Goal: Task Accomplishment & Management: Manage account settings

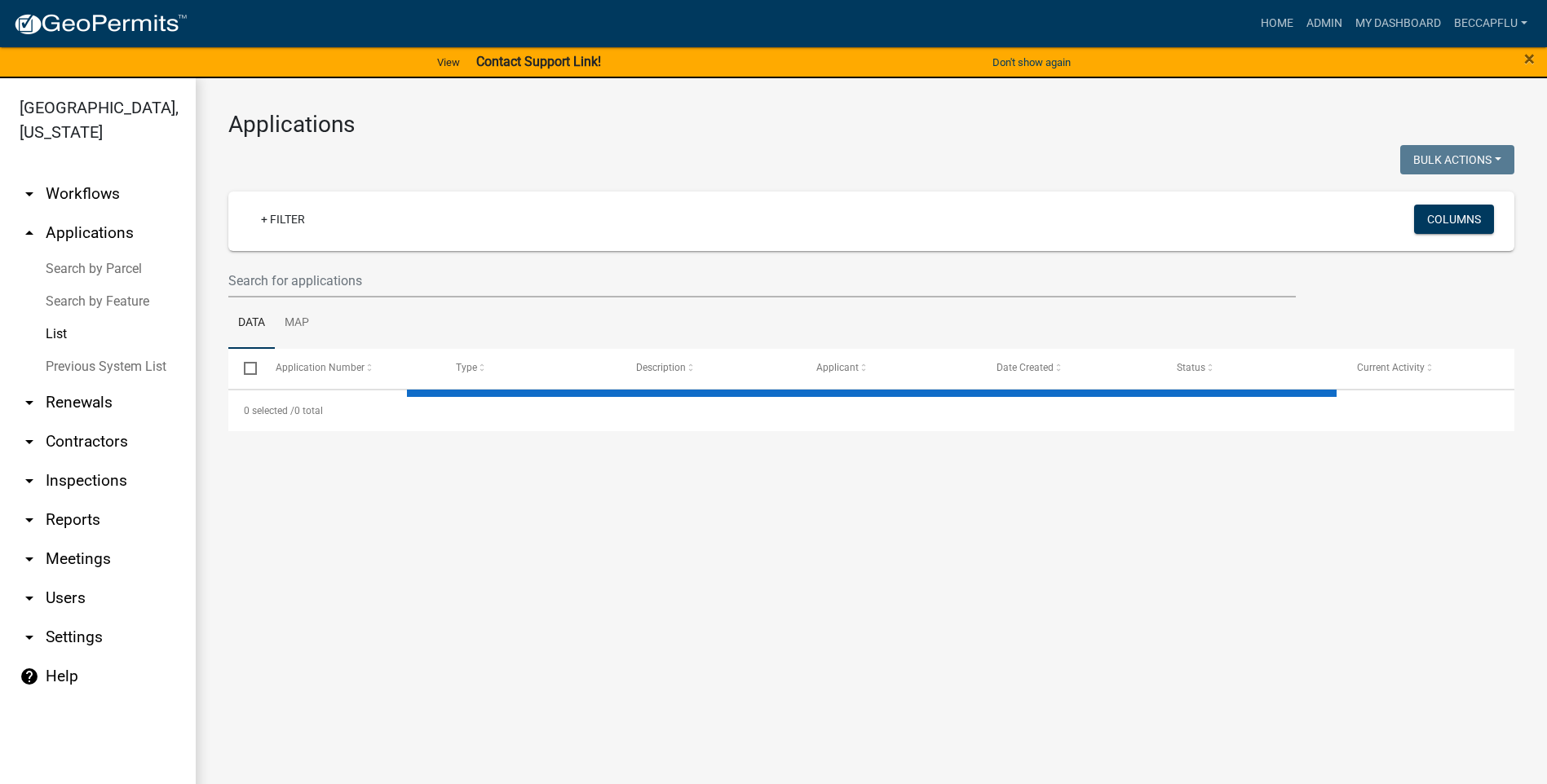
select select "3: 100"
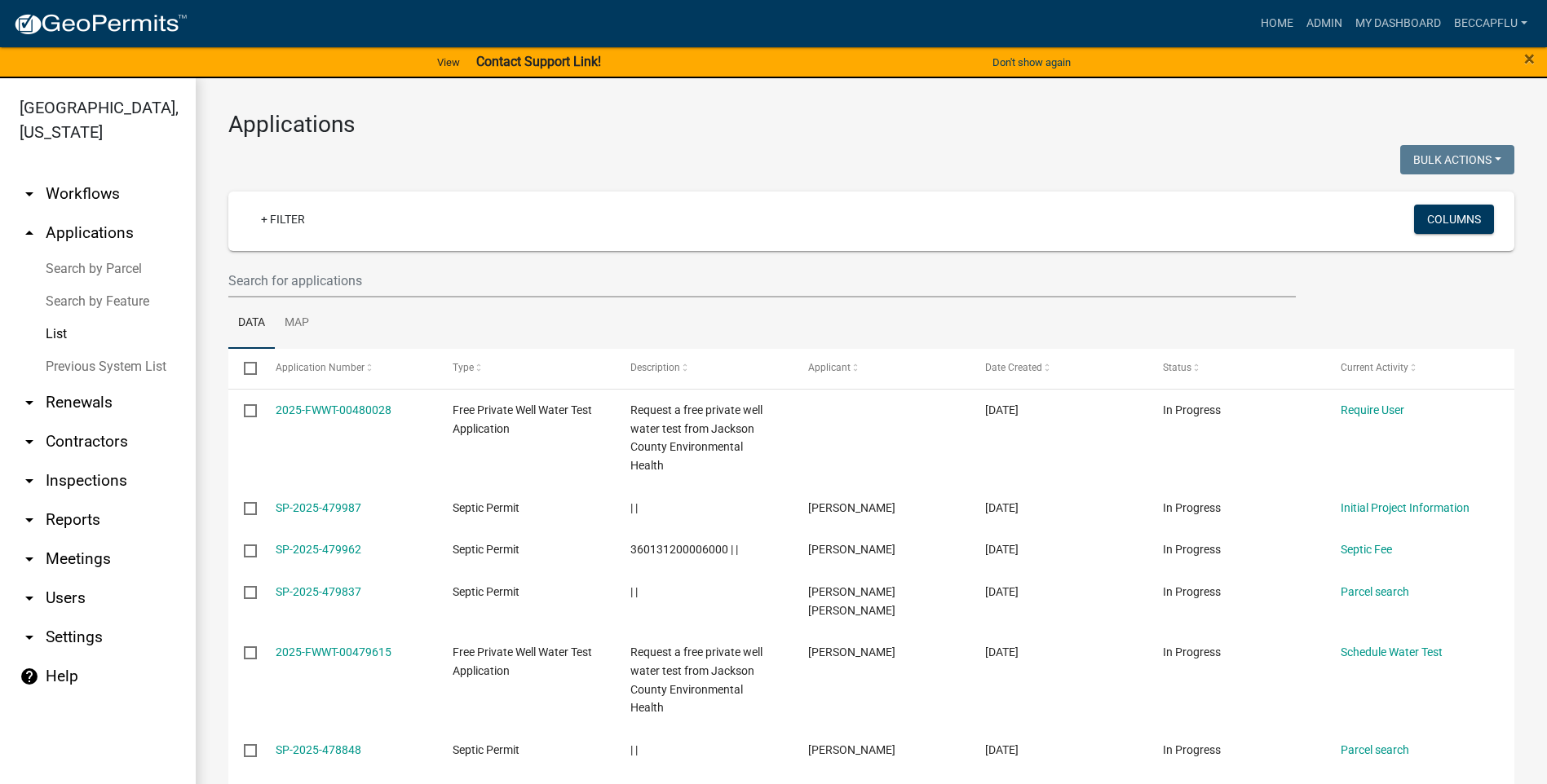
click at [98, 175] on link "arrow_drop_down Workflows" at bounding box center [97, 194] width 196 height 39
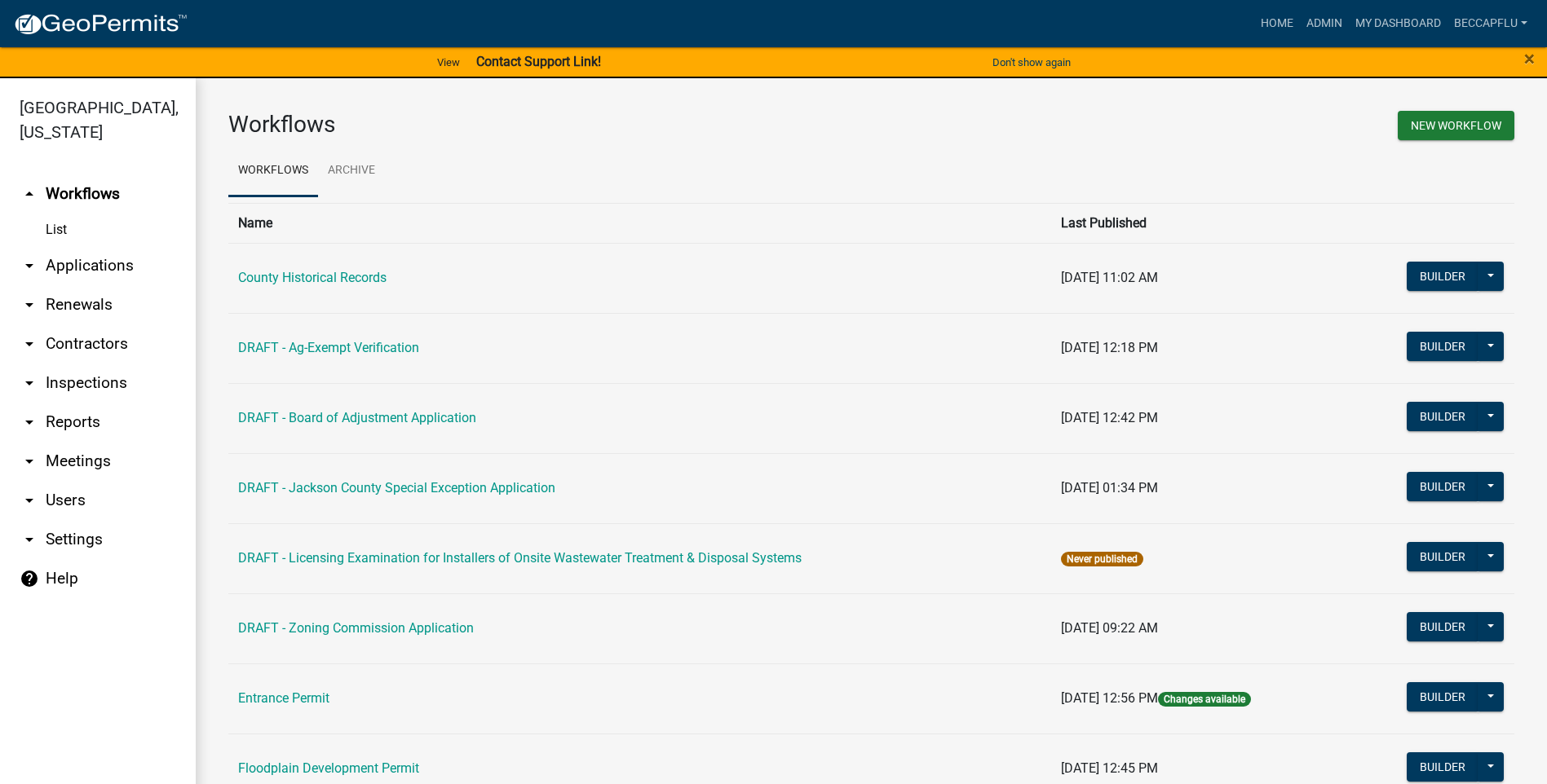
click at [73, 246] on link "arrow_drop_down Applications" at bounding box center [97, 265] width 196 height 39
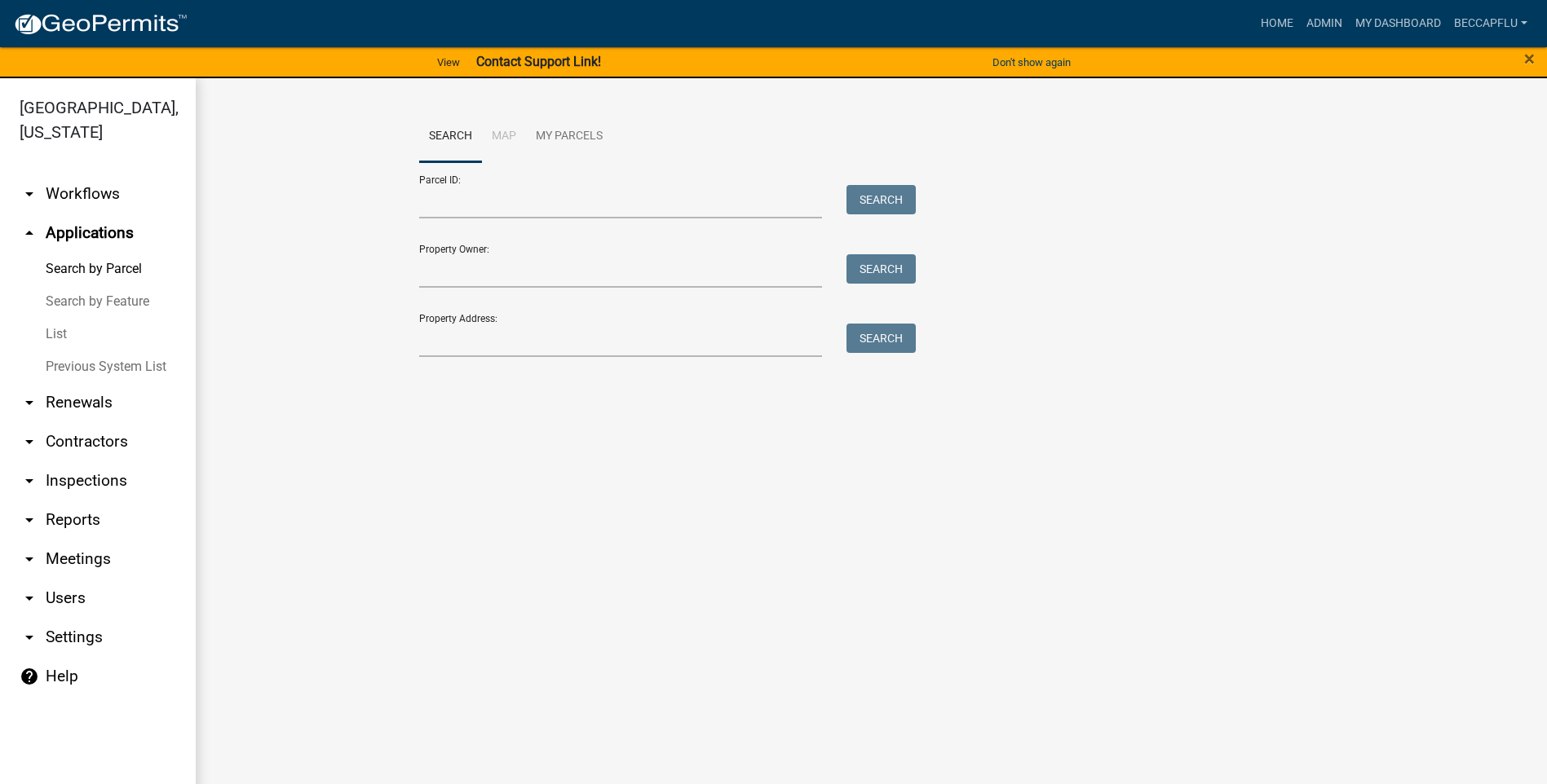
click at [58, 318] on link "List" at bounding box center [97, 334] width 196 height 32
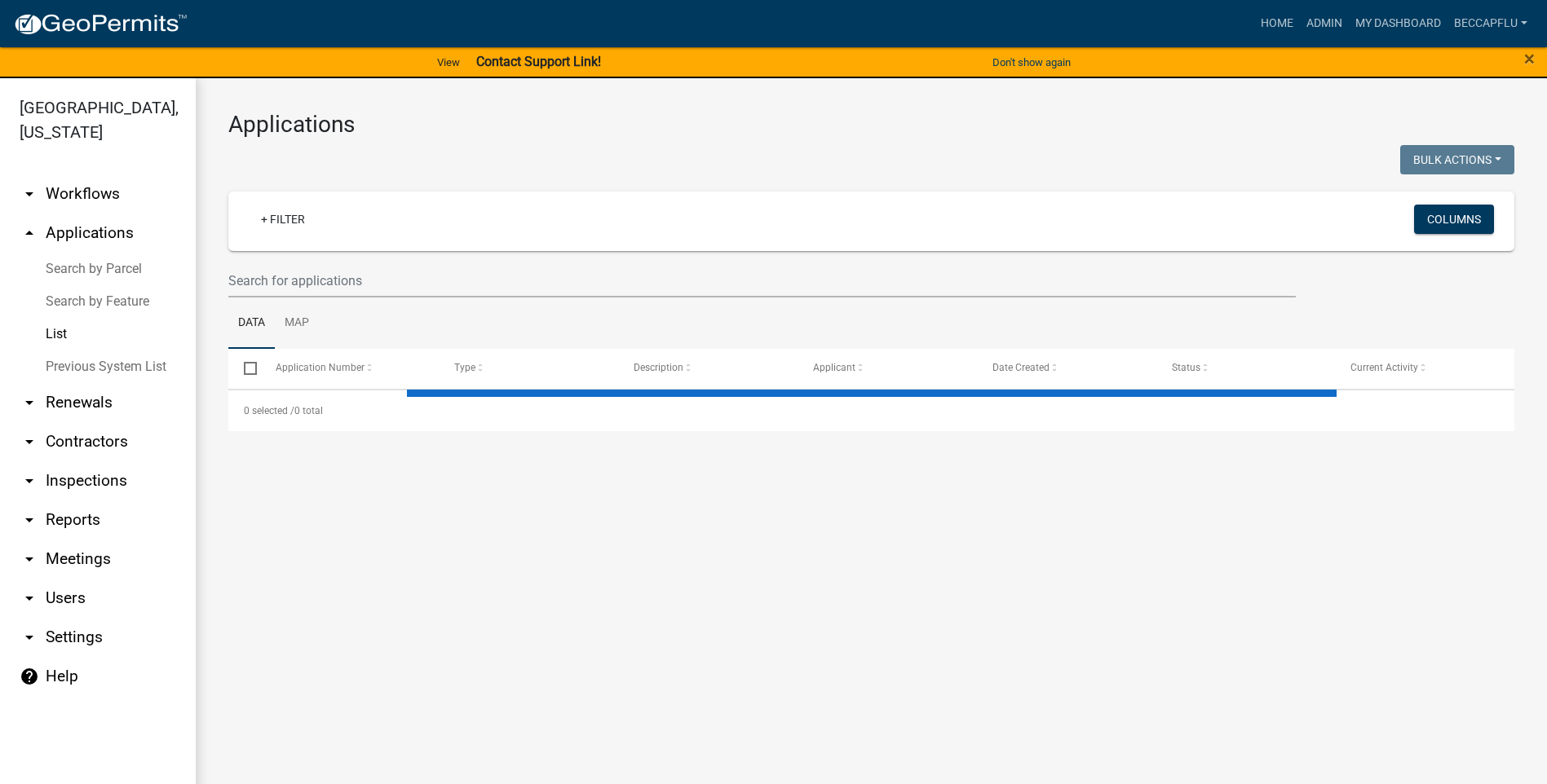
select select "3: 100"
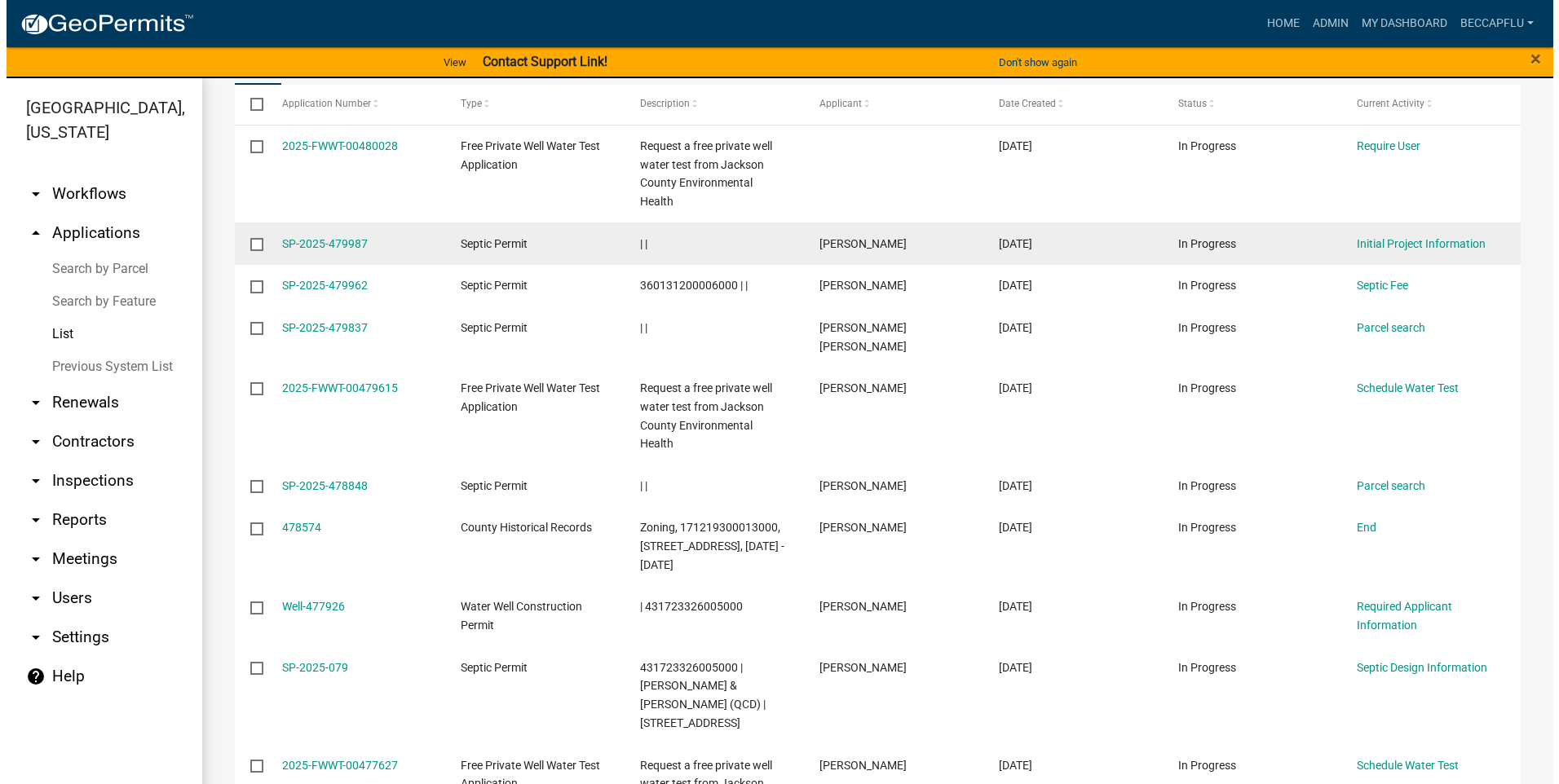
scroll to position [265, 0]
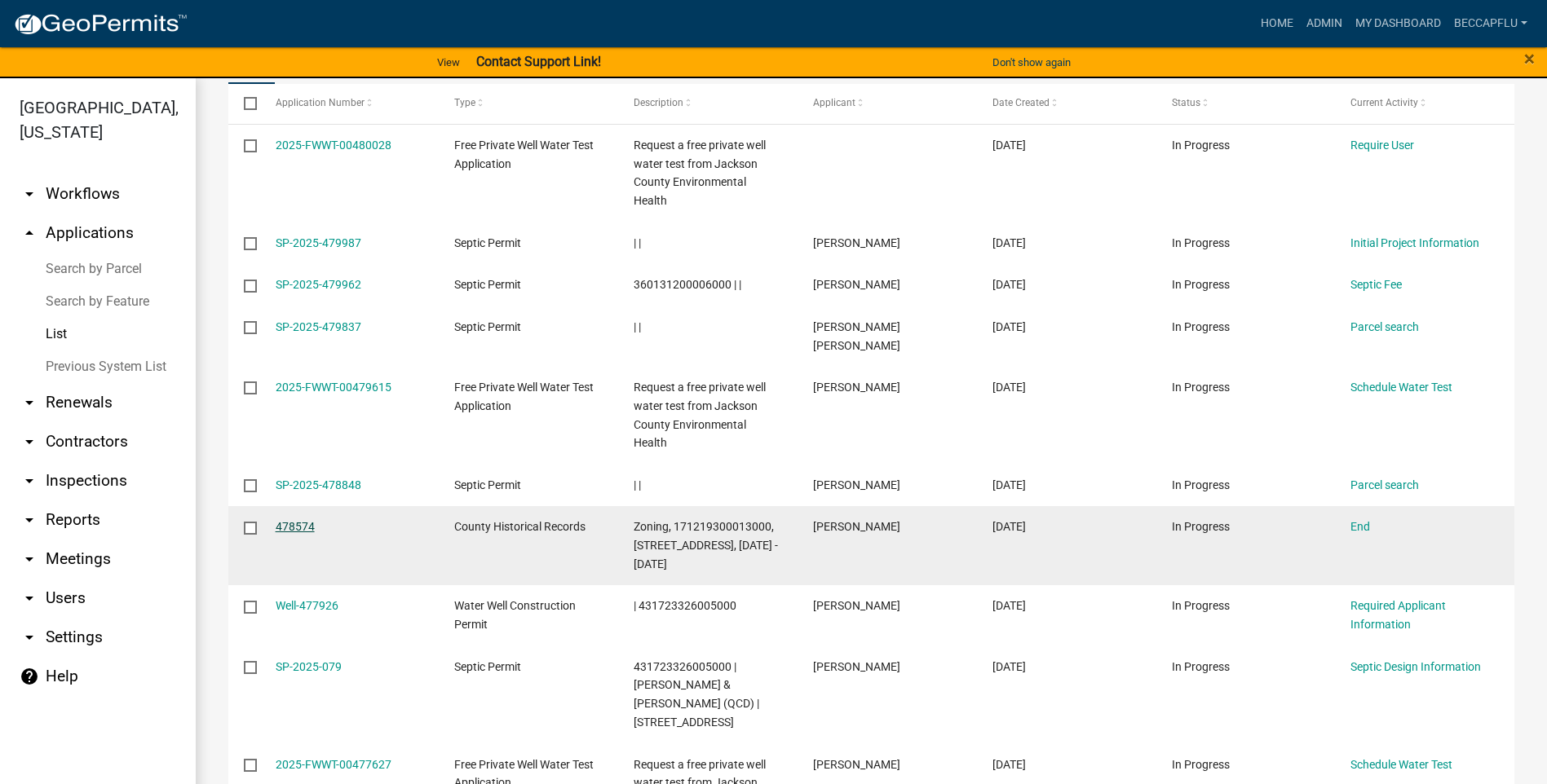
click at [301, 520] on link "478574" at bounding box center [295, 526] width 39 height 13
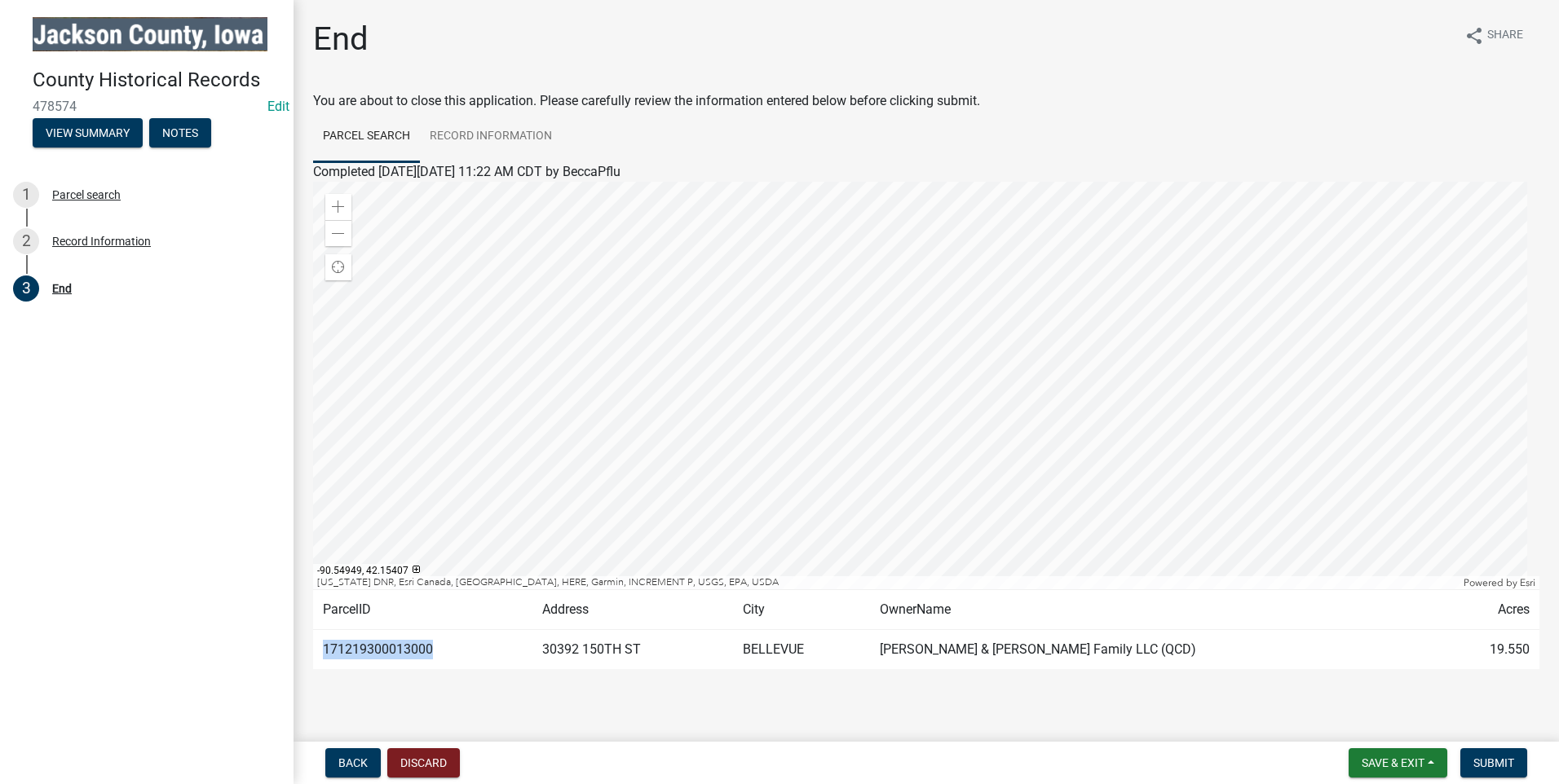
drag, startPoint x: 435, startPoint y: 642, endPoint x: 324, endPoint y: 645, distance: 111.0
click at [324, 645] on td "171219300013000" at bounding box center [423, 650] width 219 height 40
copy td "171219300013000"
click at [492, 132] on link "Record Information" at bounding box center [490, 136] width 142 height 52
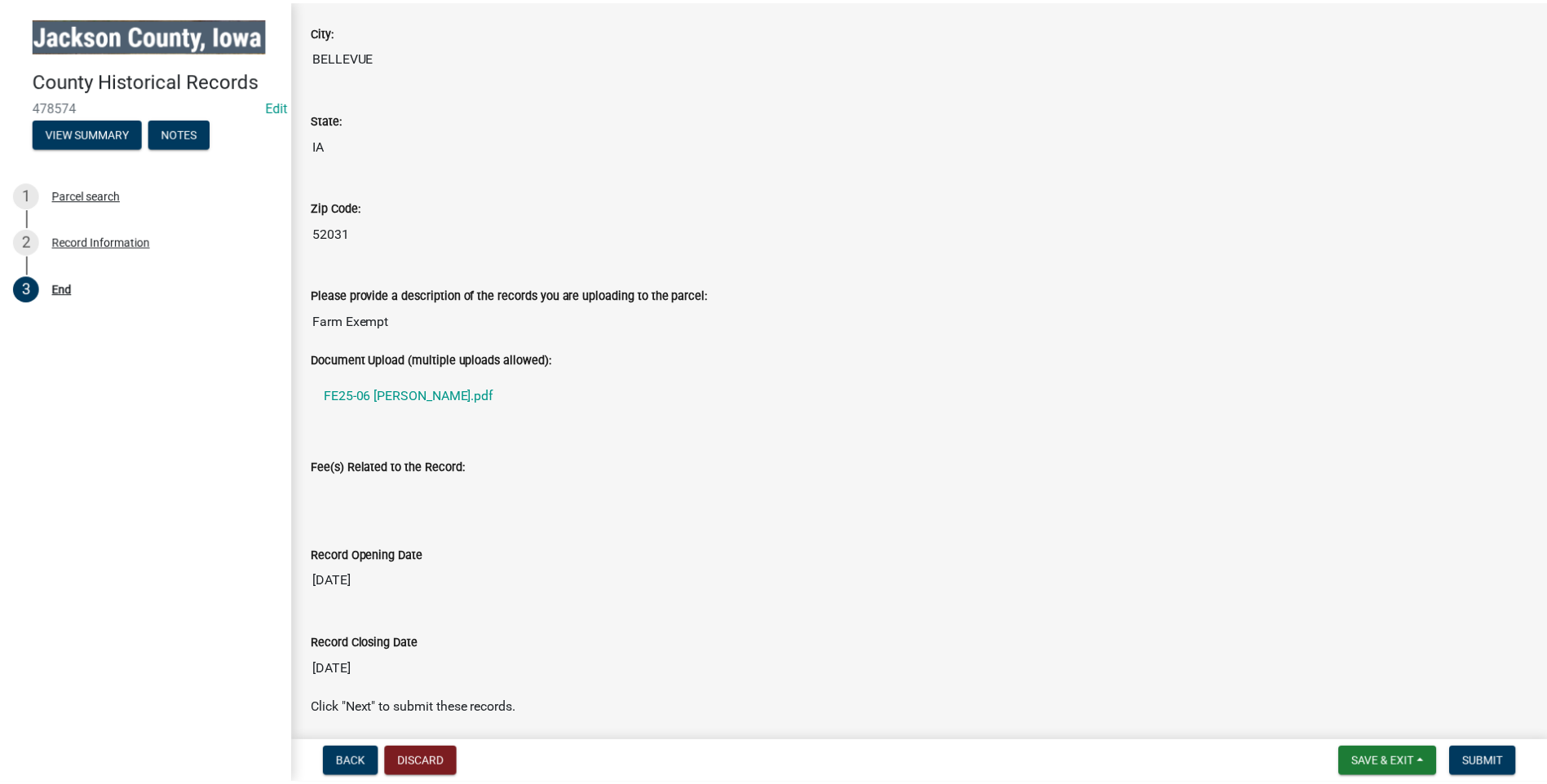
scroll to position [468, 0]
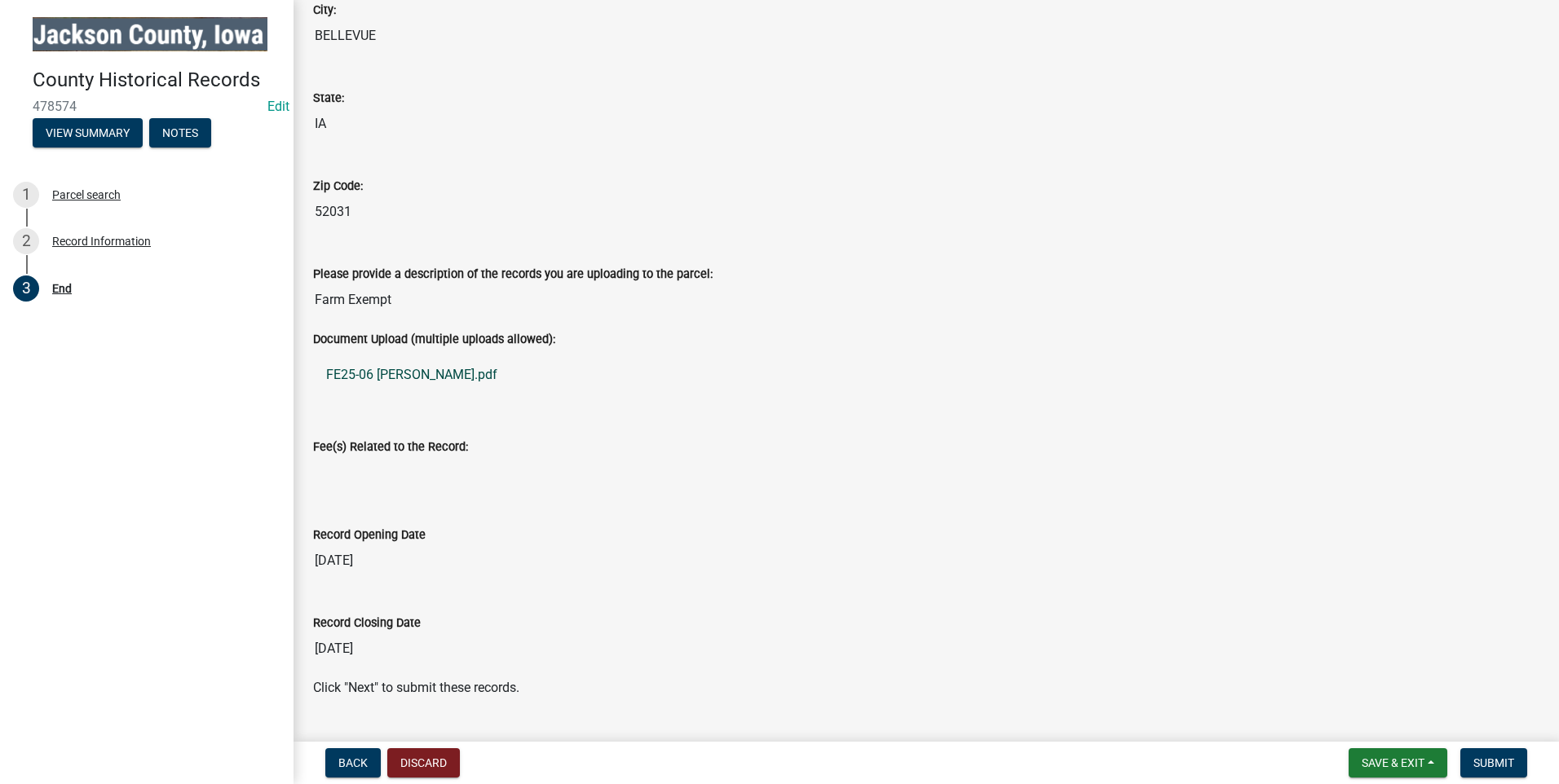
click at [432, 368] on link "FE25-06 [PERSON_NAME].pdf" at bounding box center [925, 375] width 1226 height 39
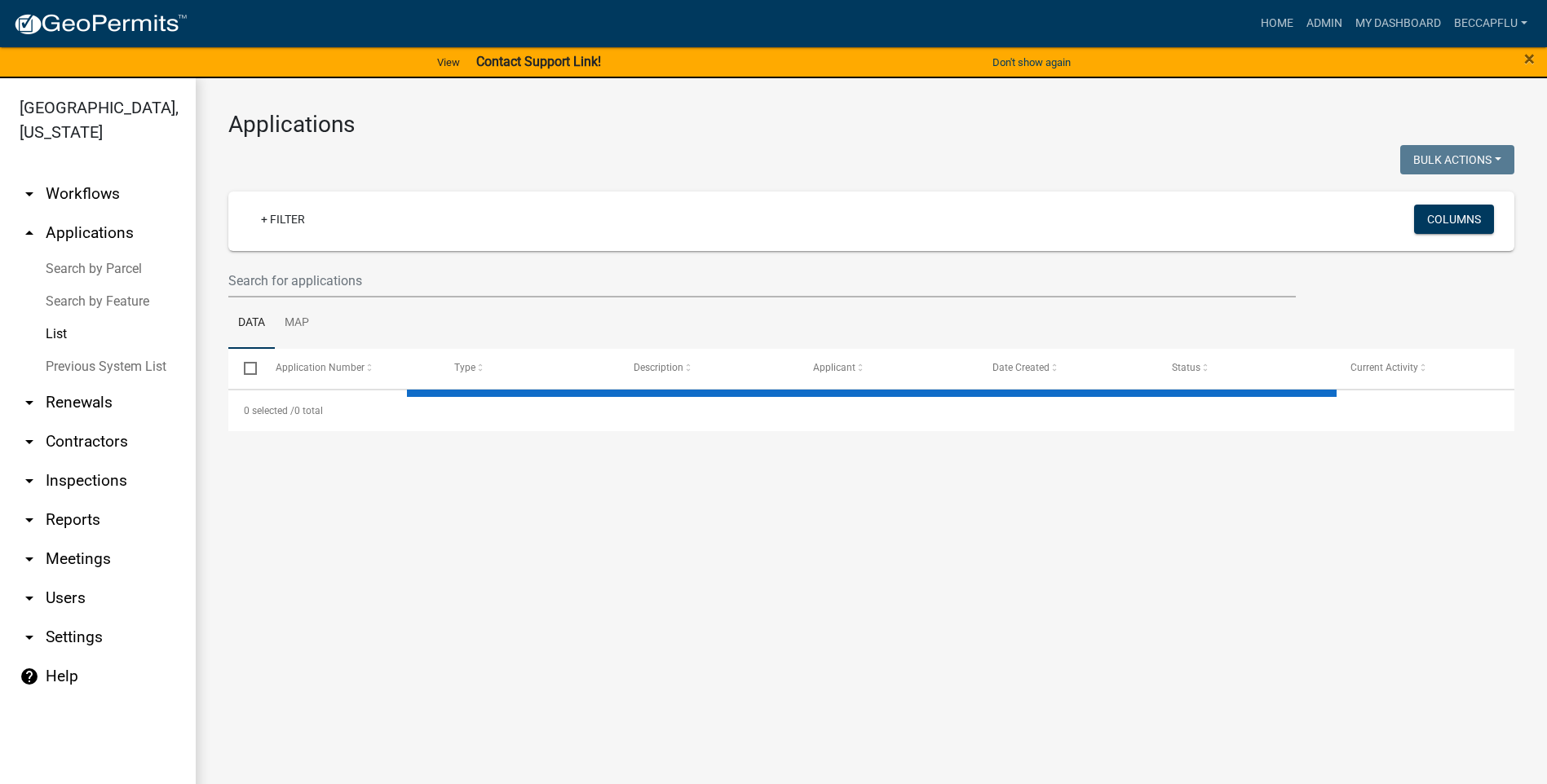
select select "3: 100"
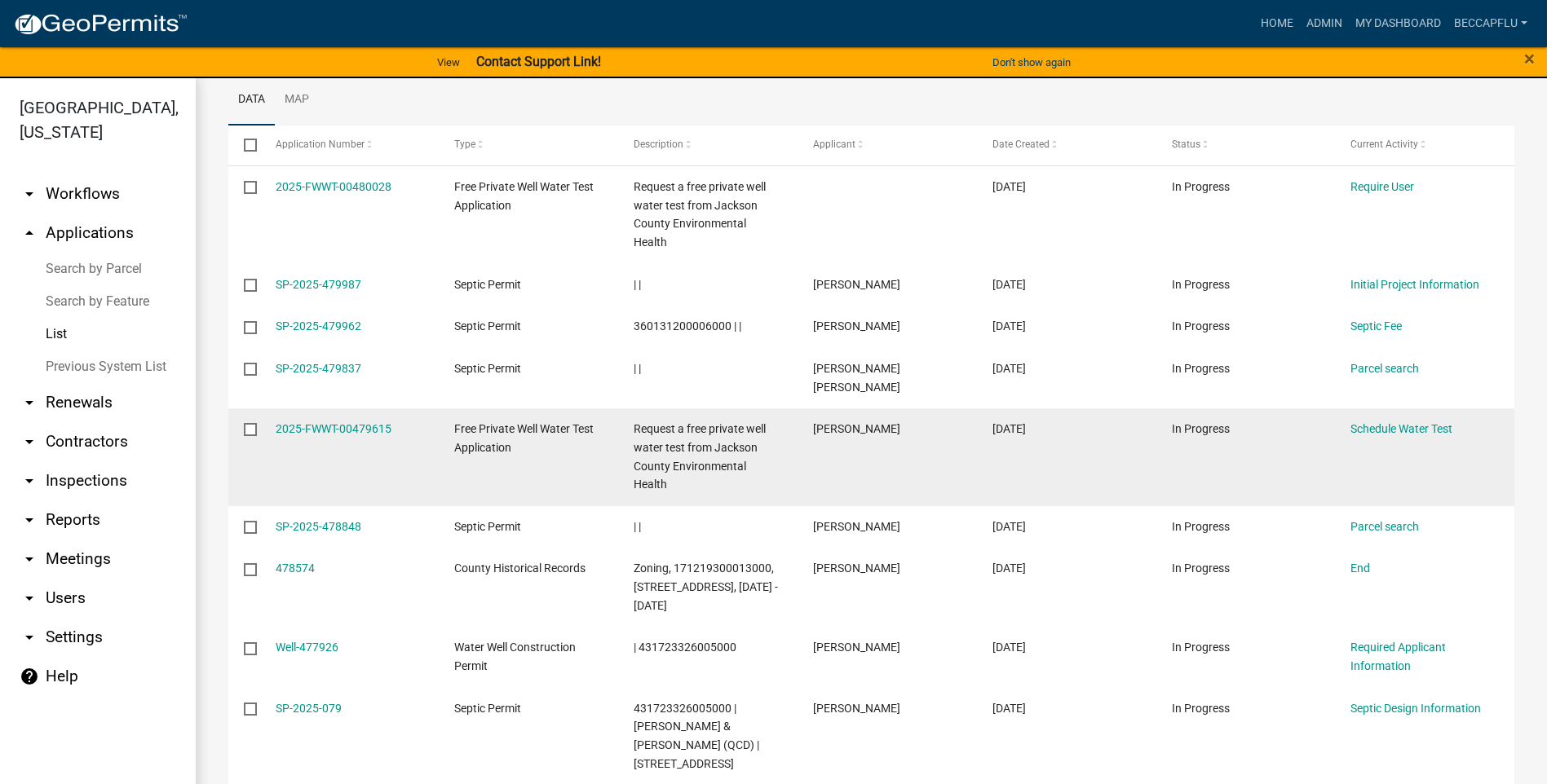
scroll to position [224, 0]
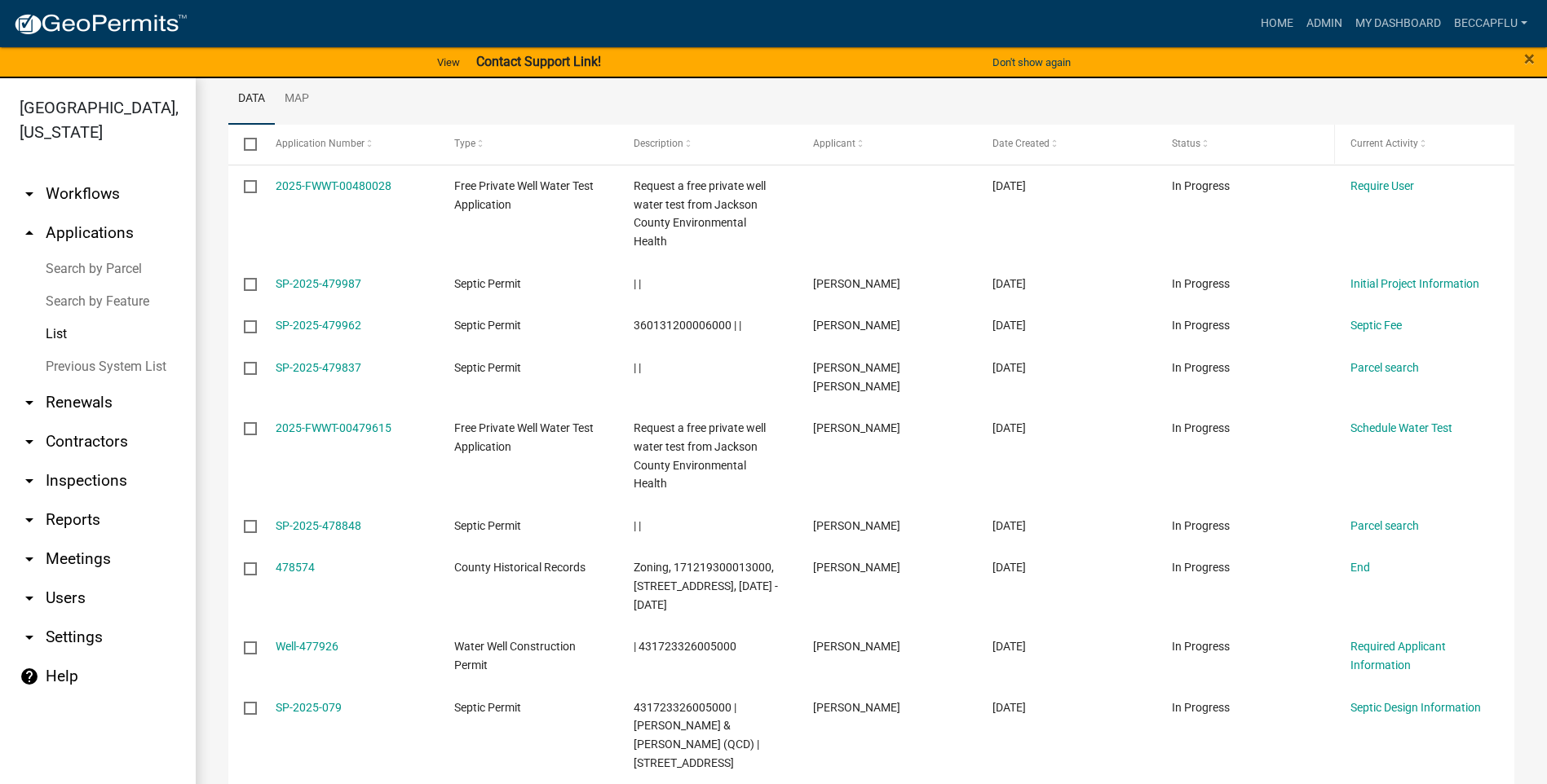
click at [1202, 143] on span at bounding box center [1205, 144] width 10 height 11
click at [854, 142] on span at bounding box center [855, 144] width 10 height 11
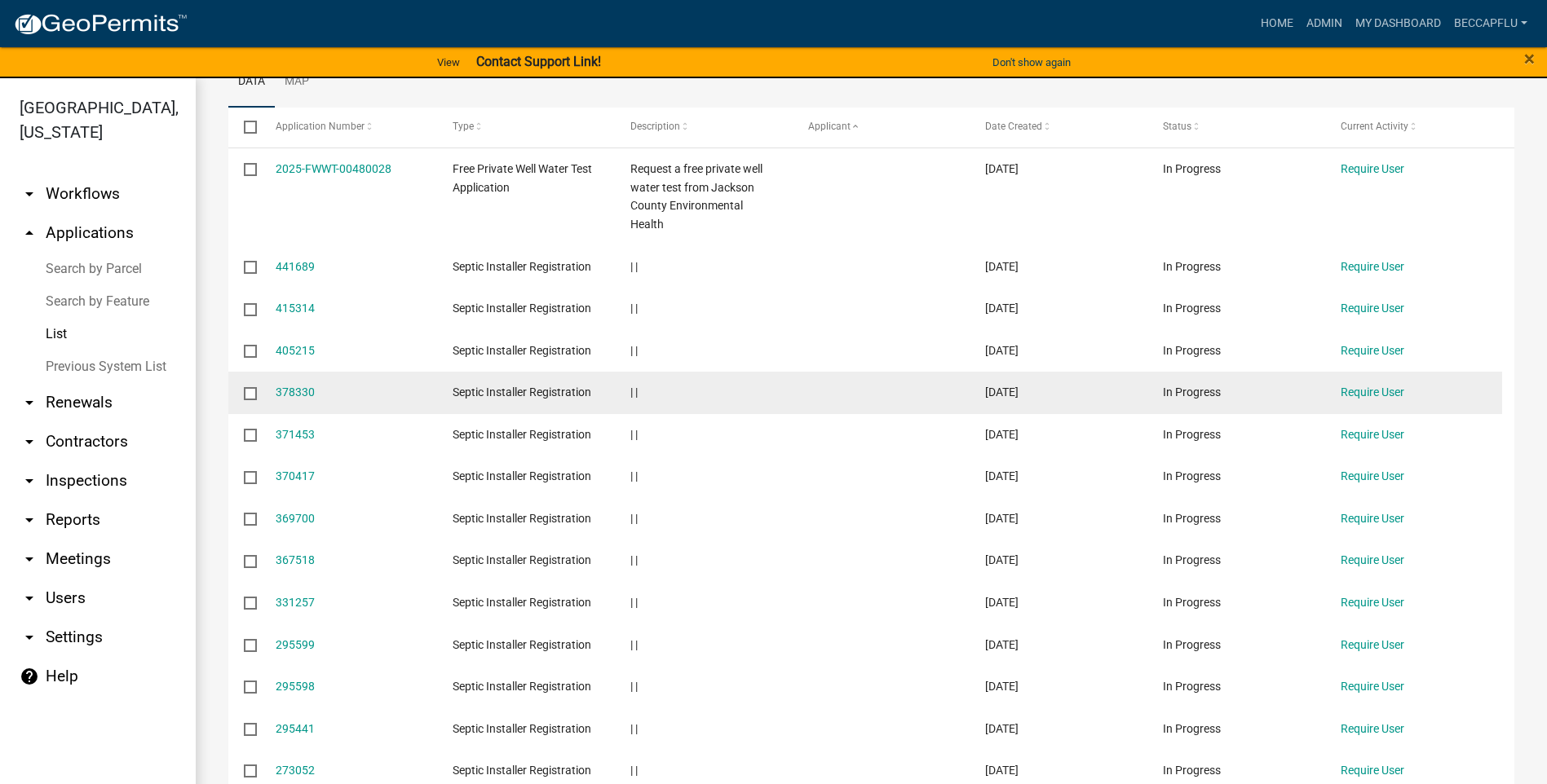
scroll to position [224, 0]
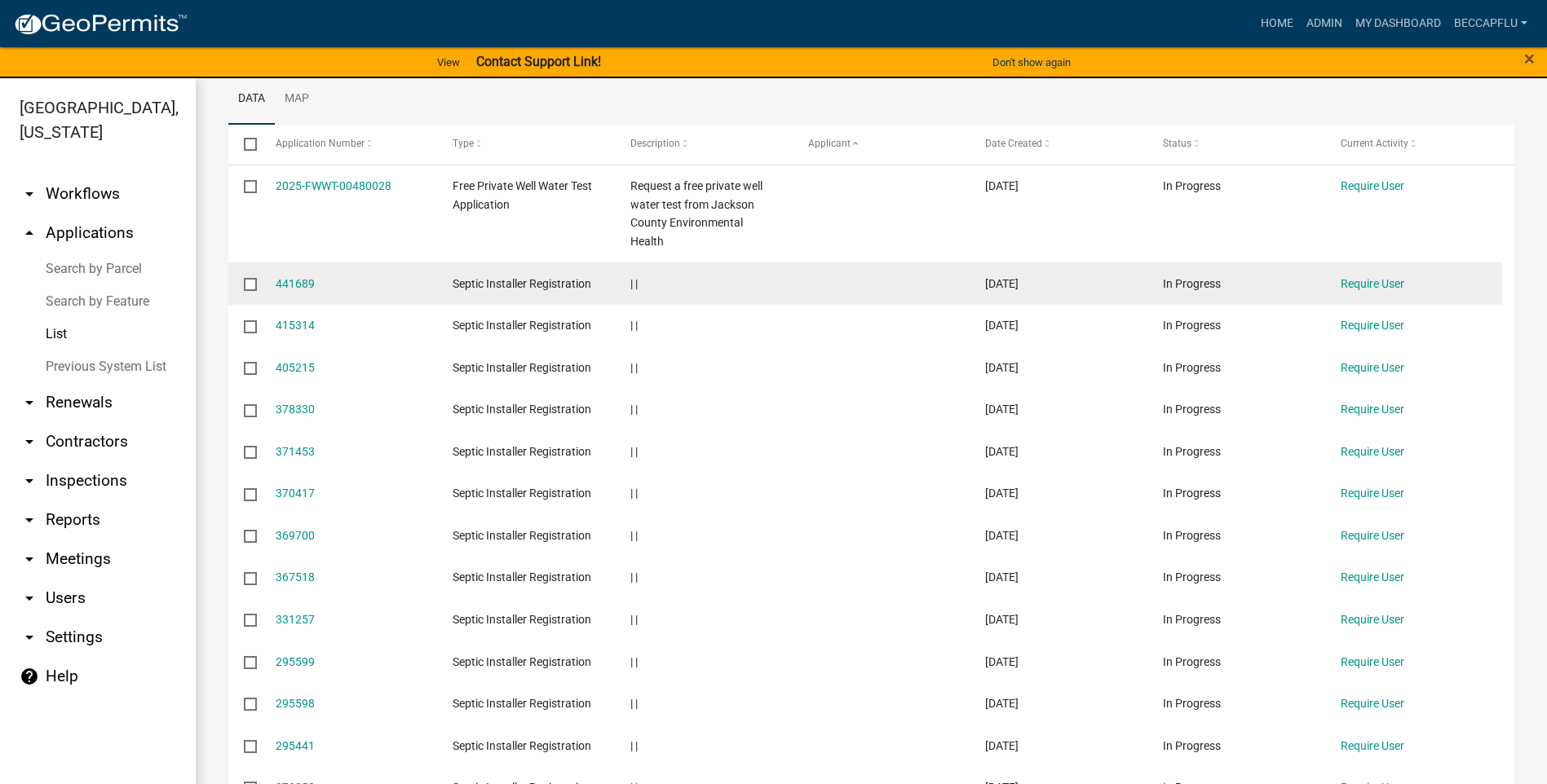
click at [249, 286] on input "checkbox" at bounding box center [249, 282] width 10 height 10
checkbox input "true"
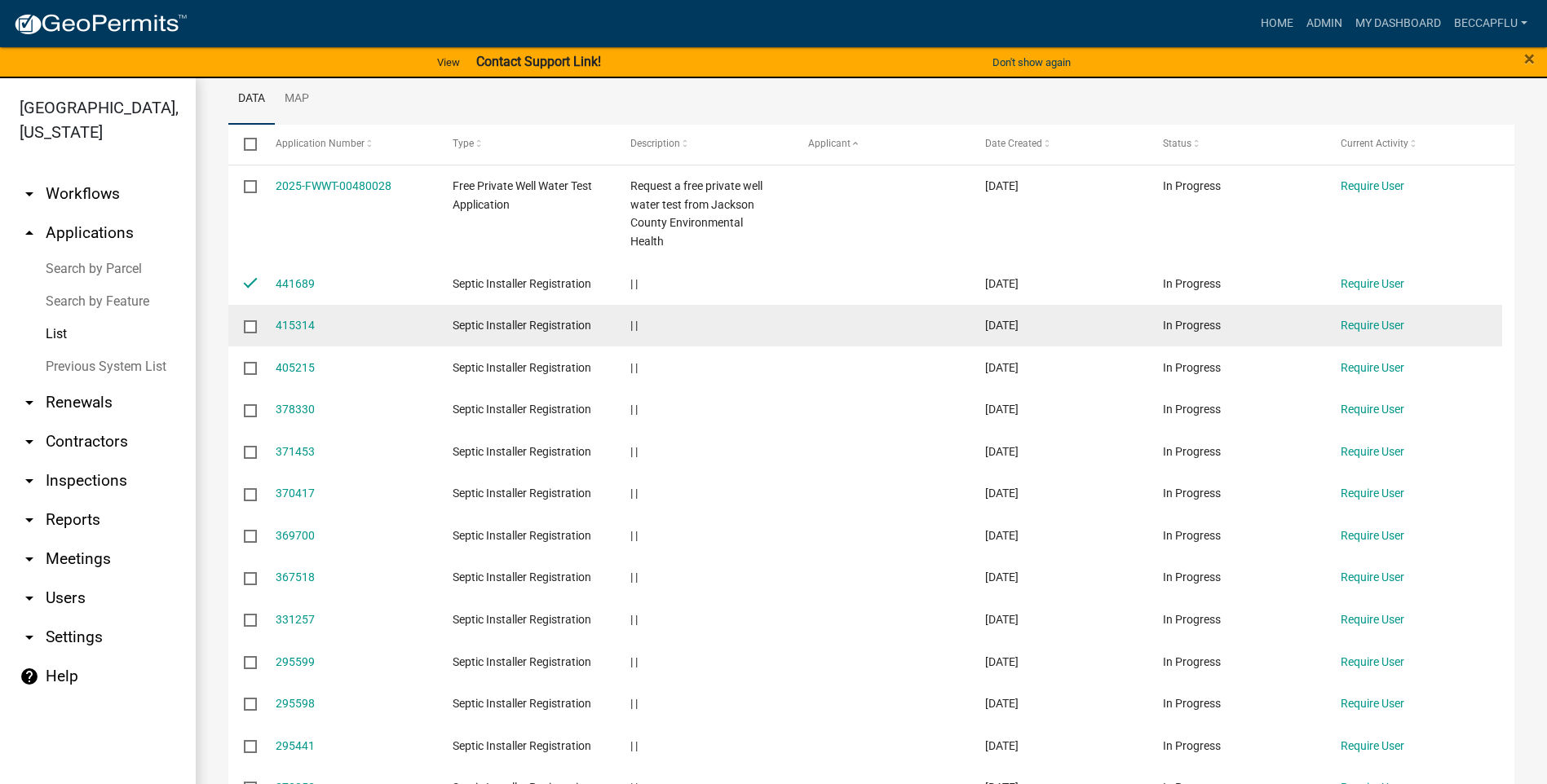
click at [247, 325] on input "checkbox" at bounding box center [249, 325] width 10 height 10
checkbox input "true"
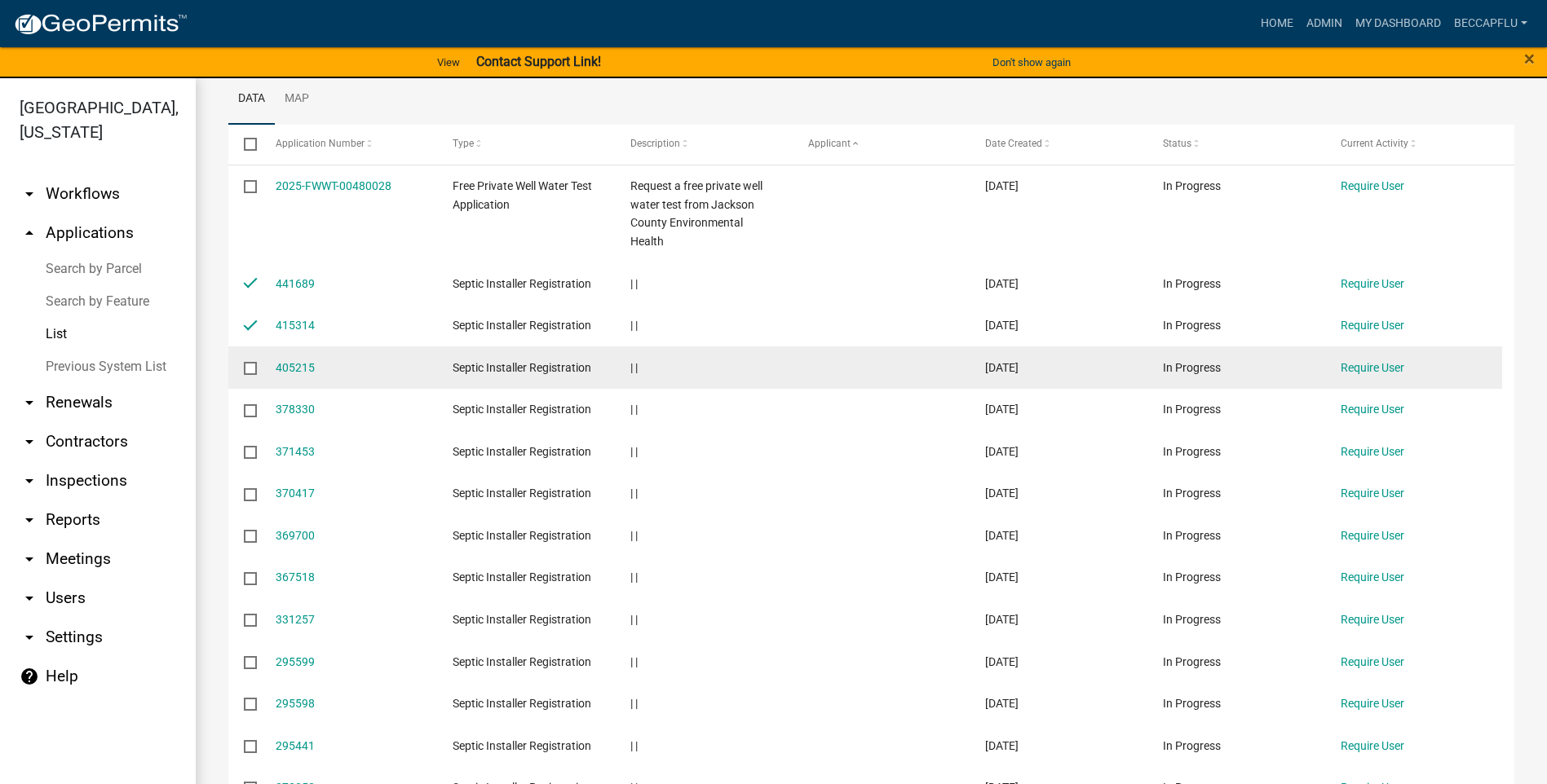
click at [255, 368] on input "checkbox" at bounding box center [249, 366] width 10 height 10
checkbox input "true"
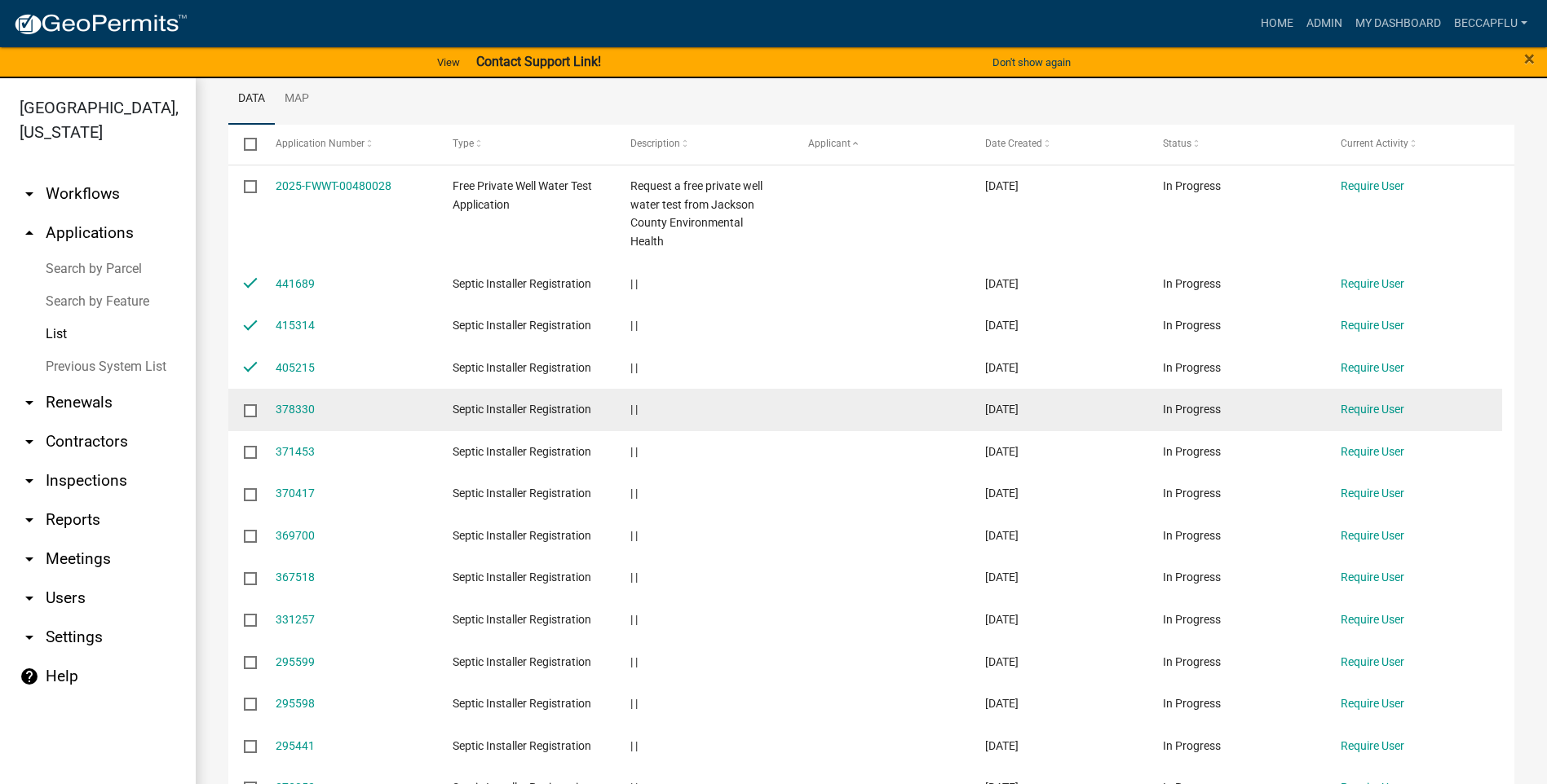
click at [250, 415] on input "checkbox" at bounding box center [249, 409] width 10 height 10
checkbox input "true"
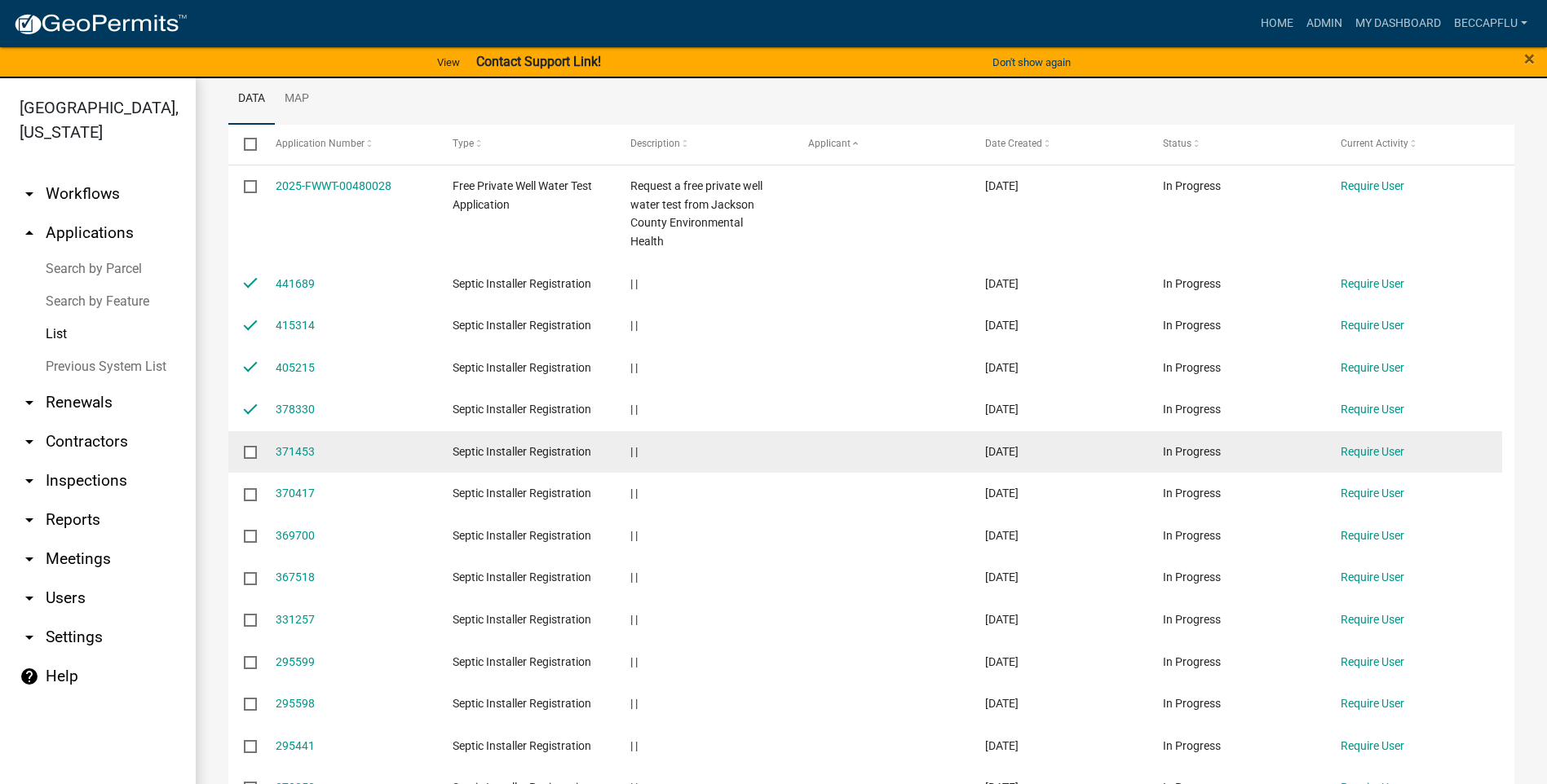
click at [247, 456] on input "checkbox" at bounding box center [249, 450] width 10 height 10
checkbox input "true"
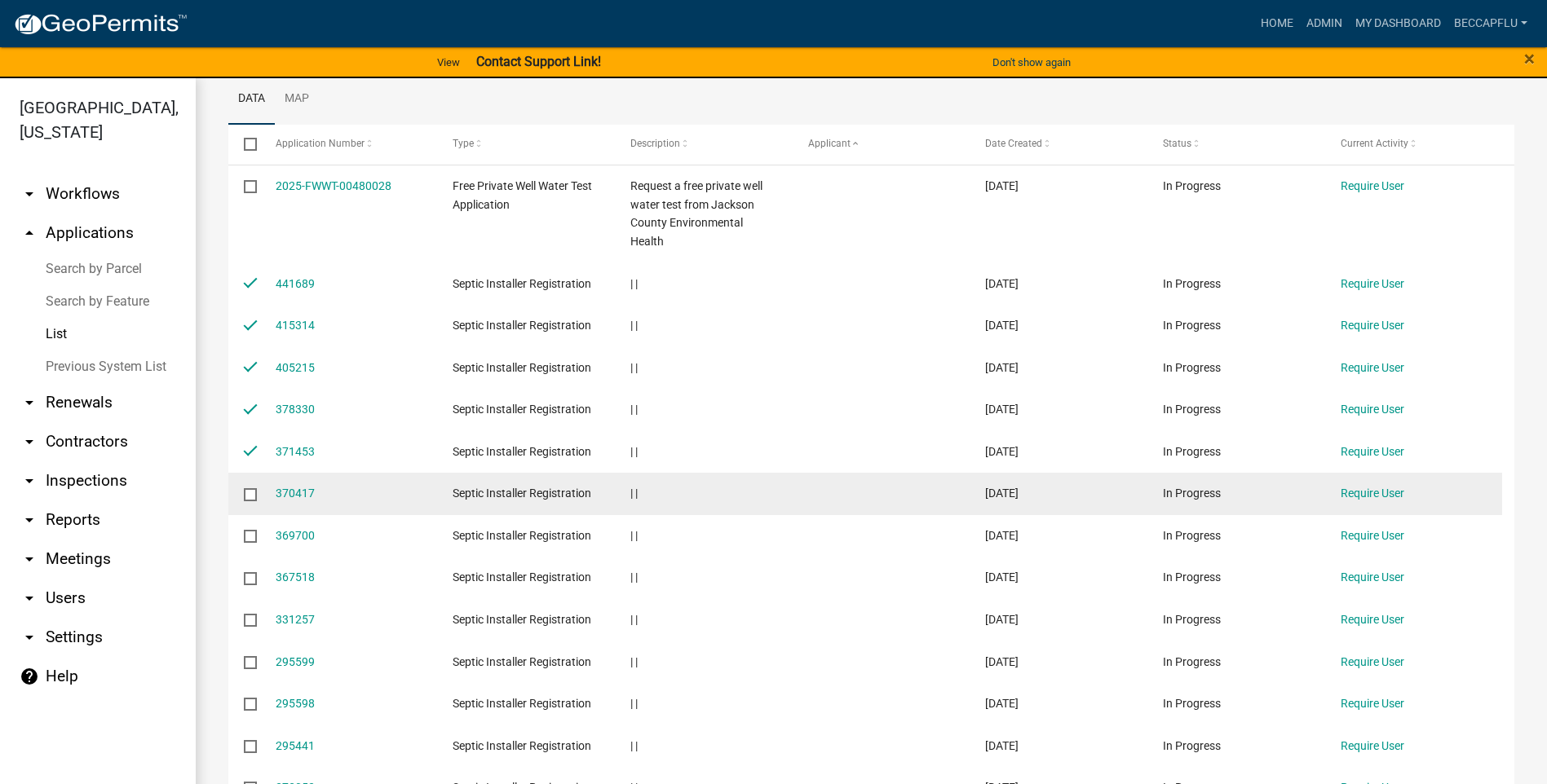
click at [249, 495] on input "checkbox" at bounding box center [249, 493] width 10 height 10
checkbox input "true"
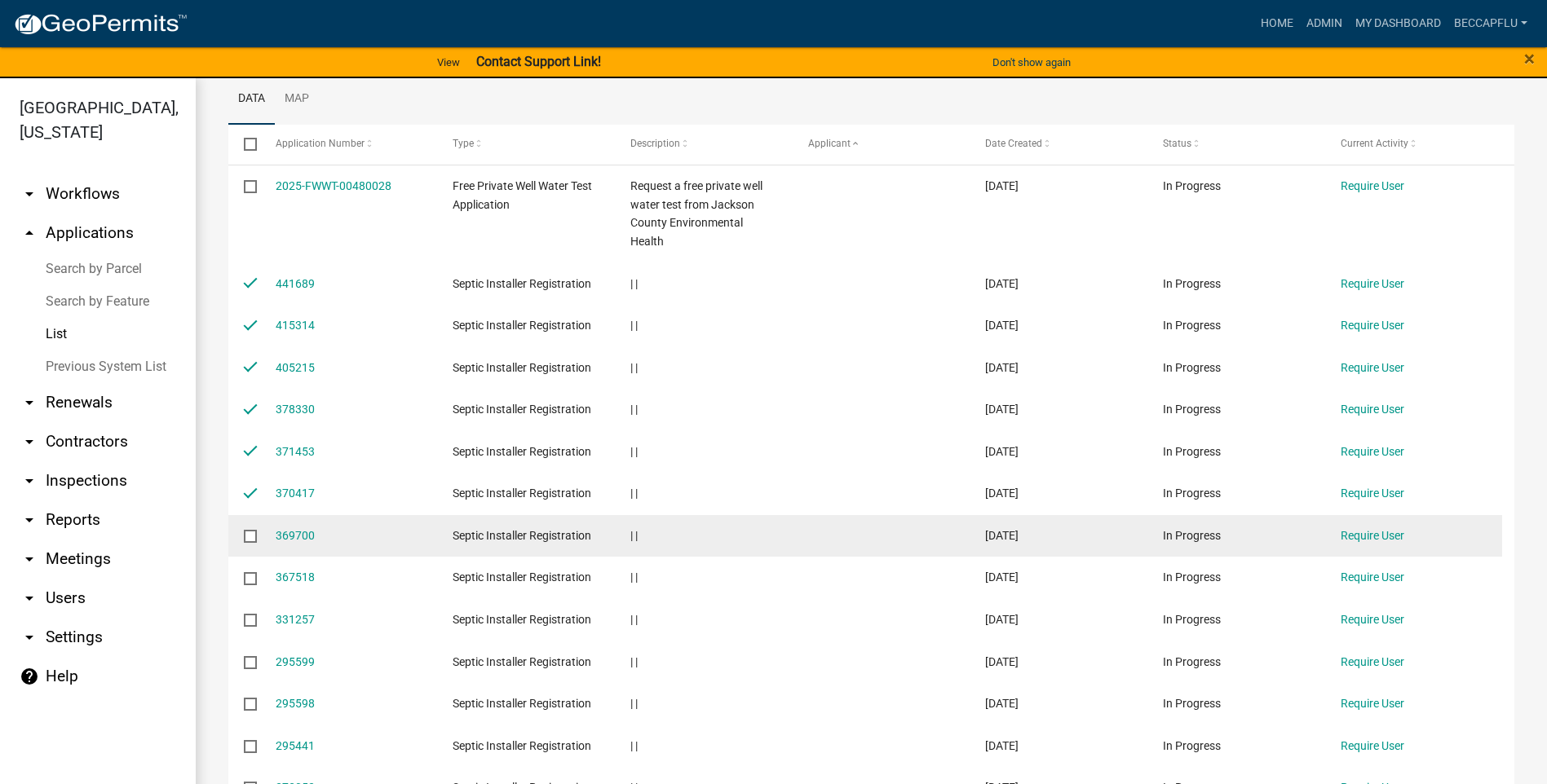
click at [254, 539] on input "checkbox" at bounding box center [249, 535] width 10 height 10
checkbox input "true"
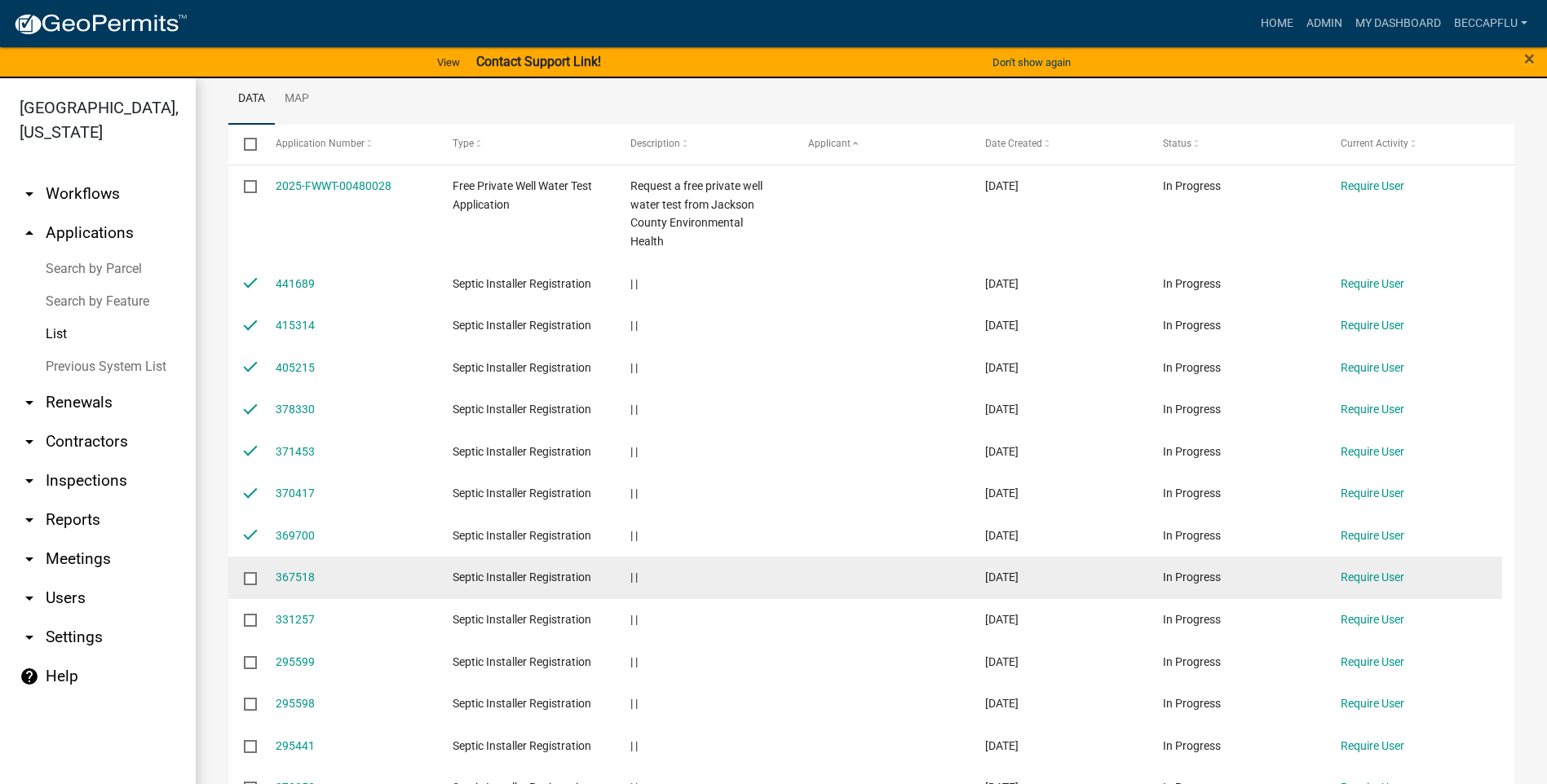
click at [250, 582] on input "checkbox" at bounding box center [249, 577] width 10 height 10
checkbox input "true"
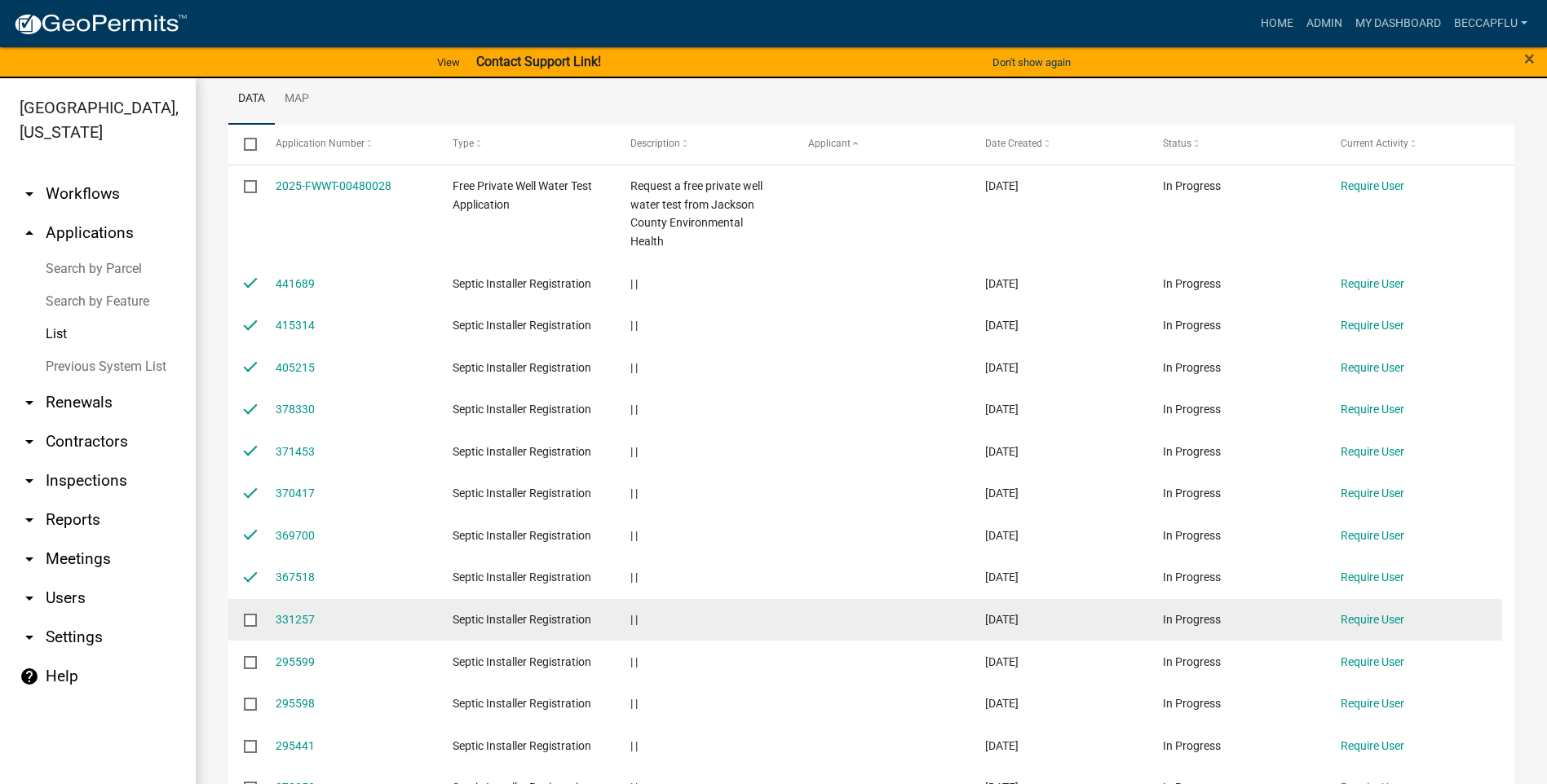
click at [253, 625] on input "checkbox" at bounding box center [249, 619] width 10 height 10
checkbox input "true"
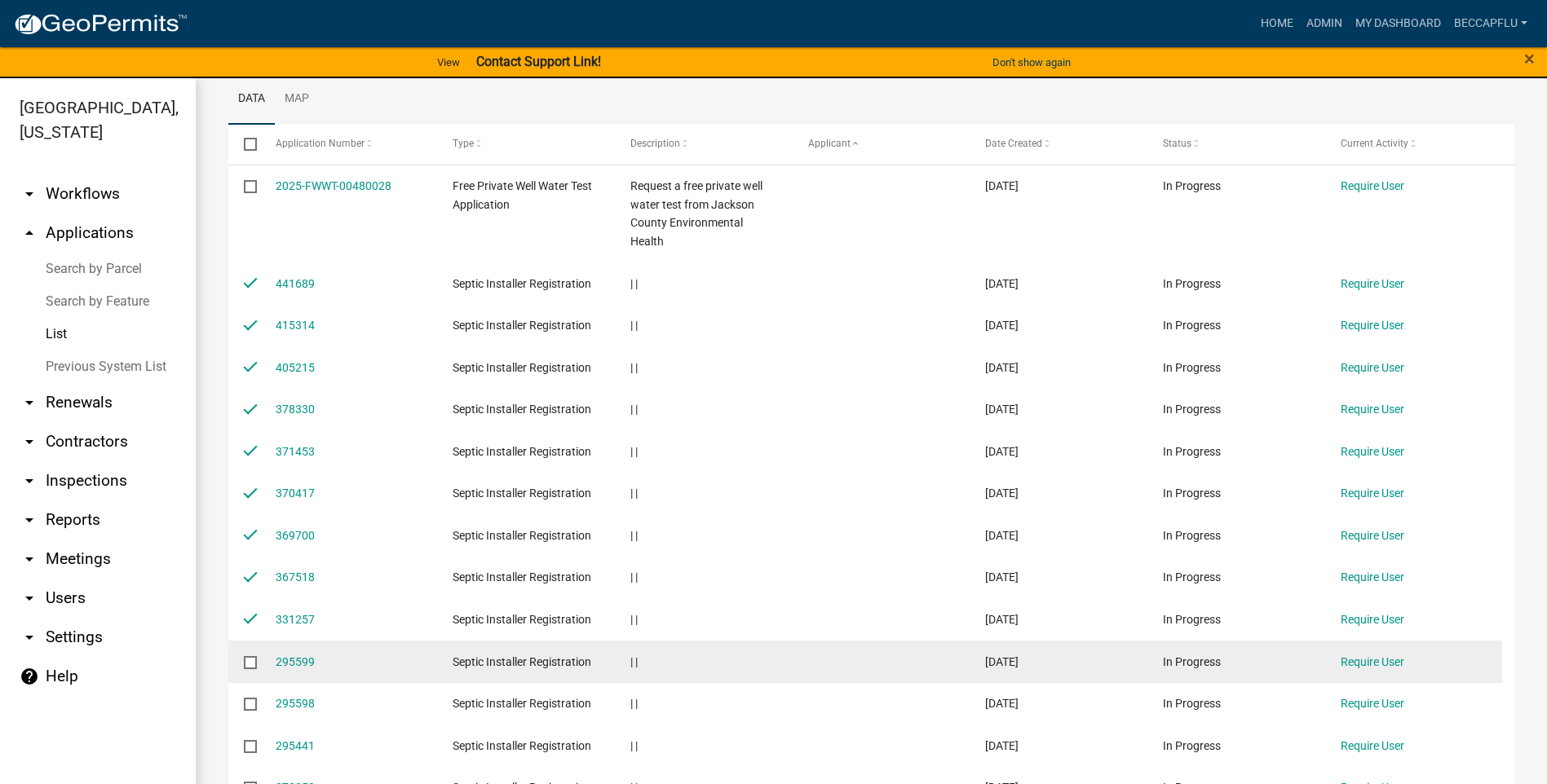
click at [250, 661] on input "checkbox" at bounding box center [249, 661] width 10 height 10
checkbox input "true"
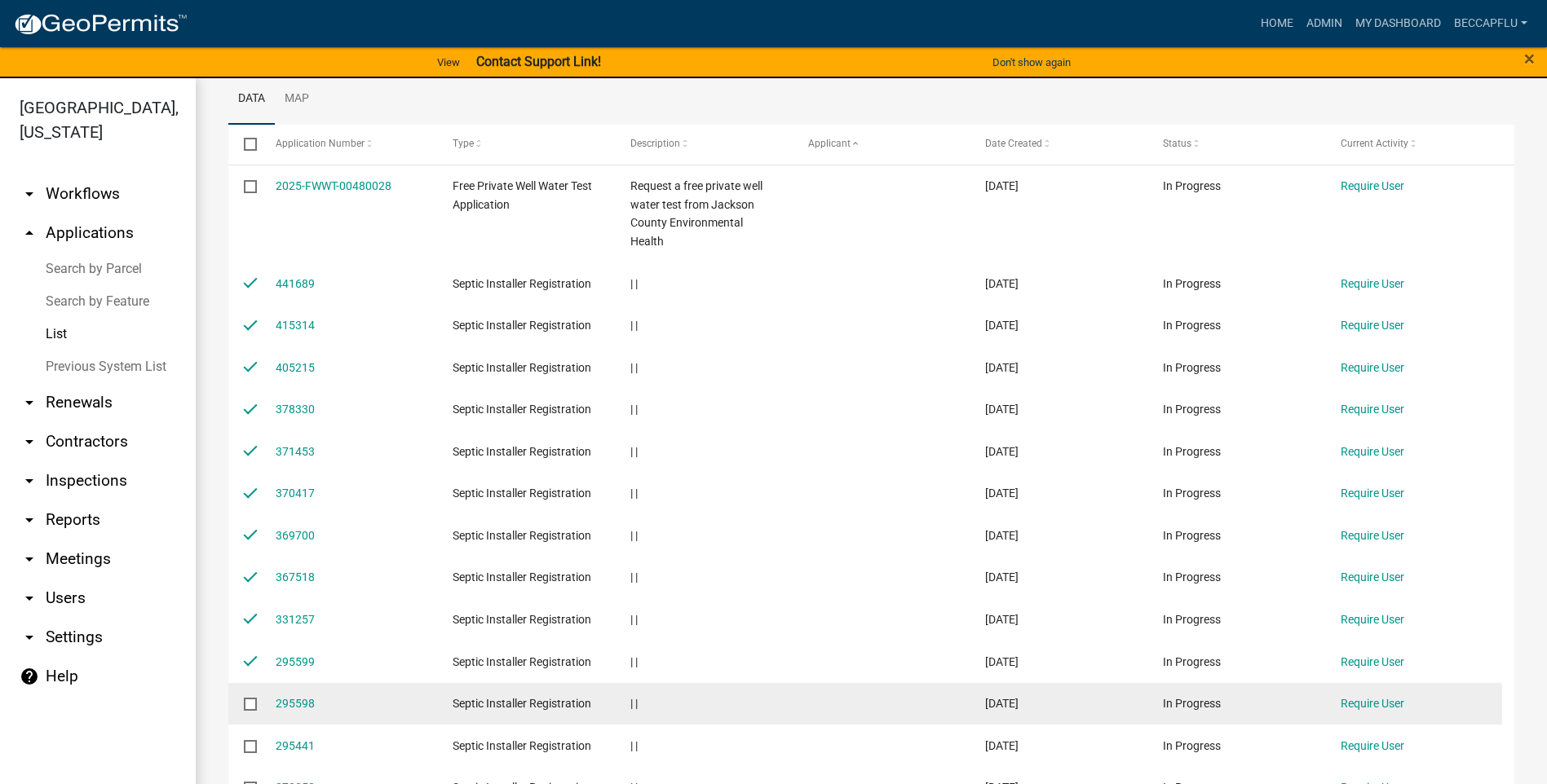
click at [250, 705] on input "checkbox" at bounding box center [249, 703] width 10 height 10
checkbox input "true"
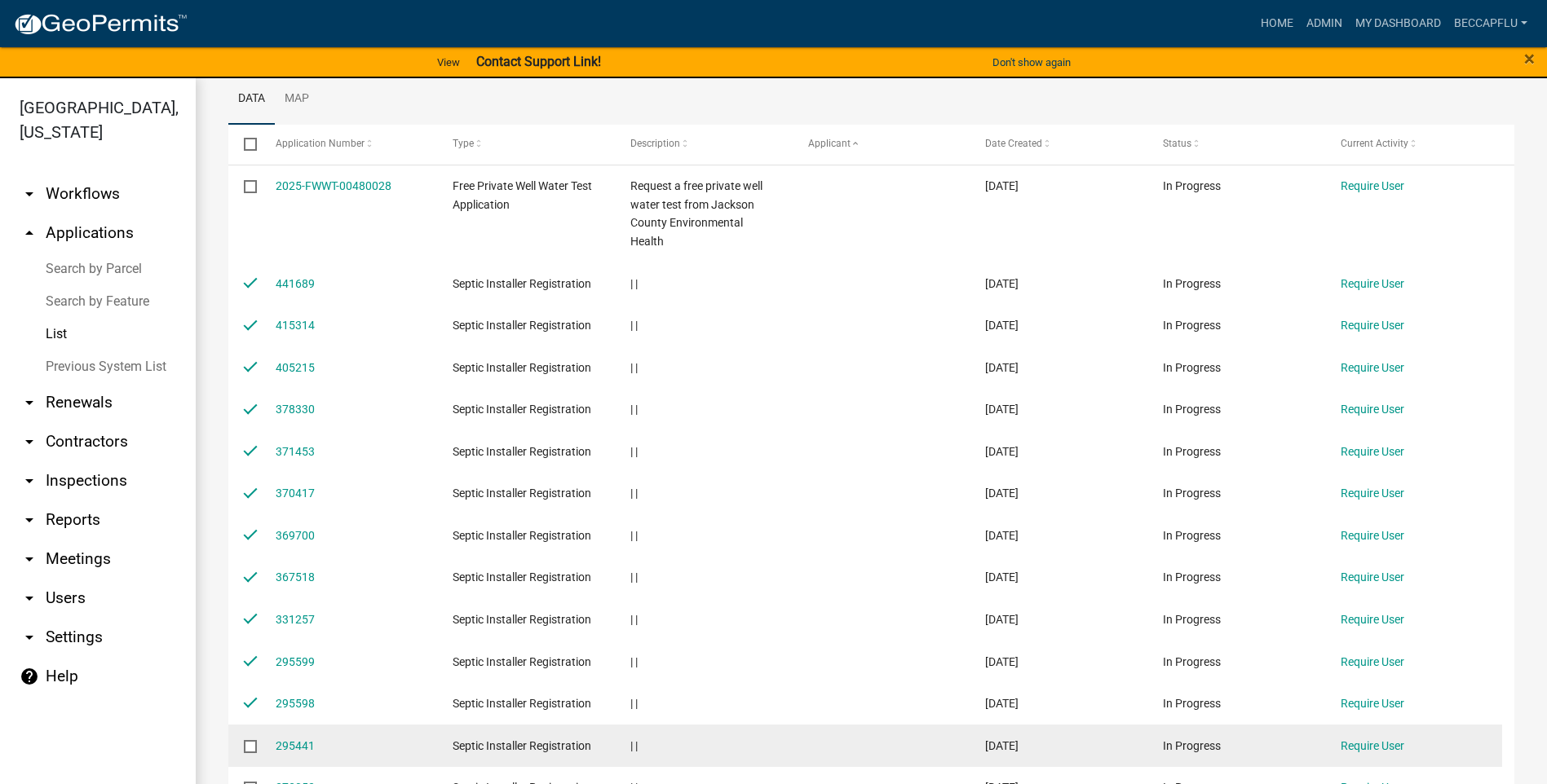
click at [247, 741] on input "checkbox" at bounding box center [249, 745] width 10 height 10
checkbox input "true"
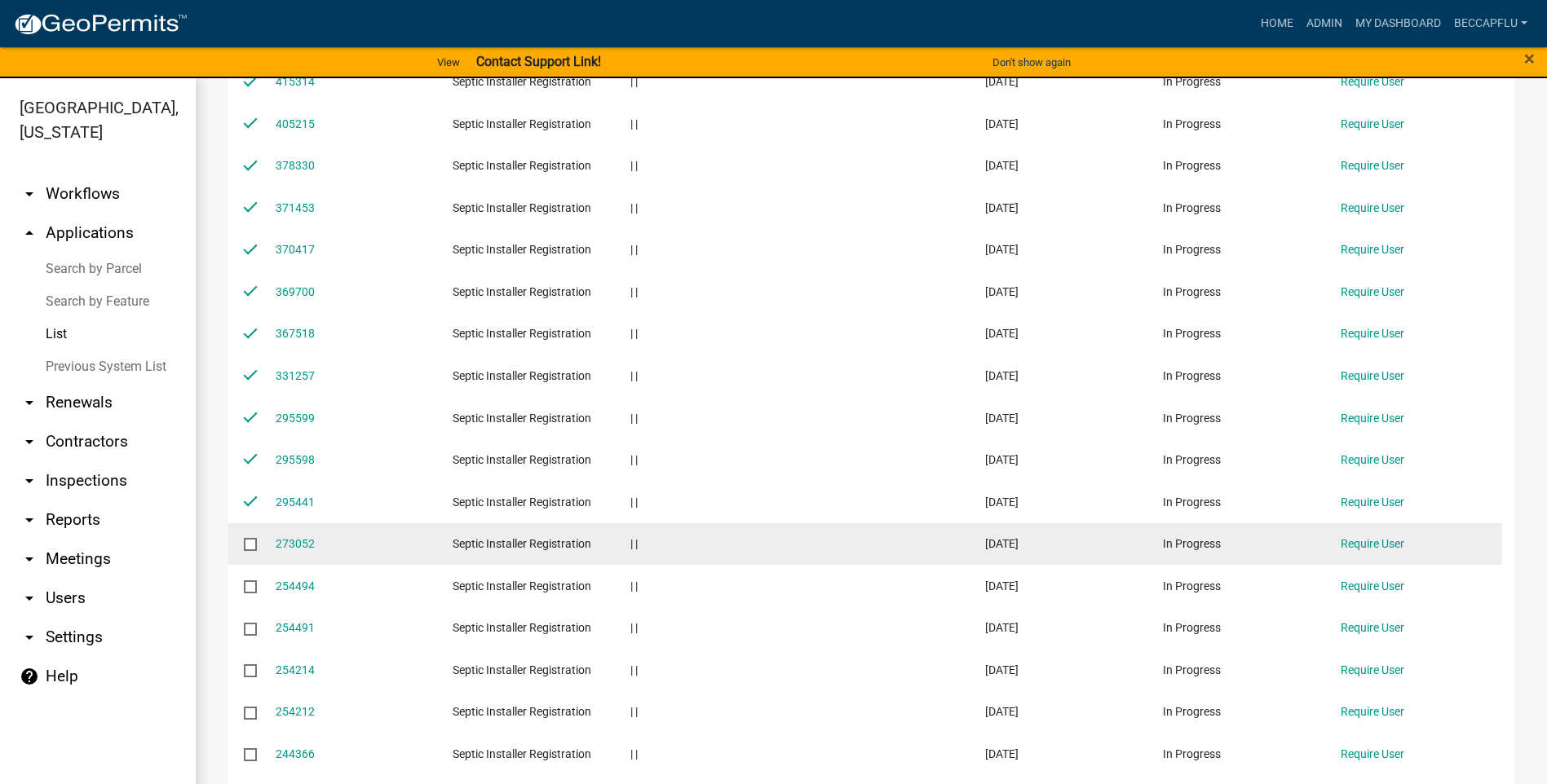
scroll to position [468, 0]
click at [244, 537] on input "checkbox" at bounding box center [249, 542] width 10 height 10
checkbox input "true"
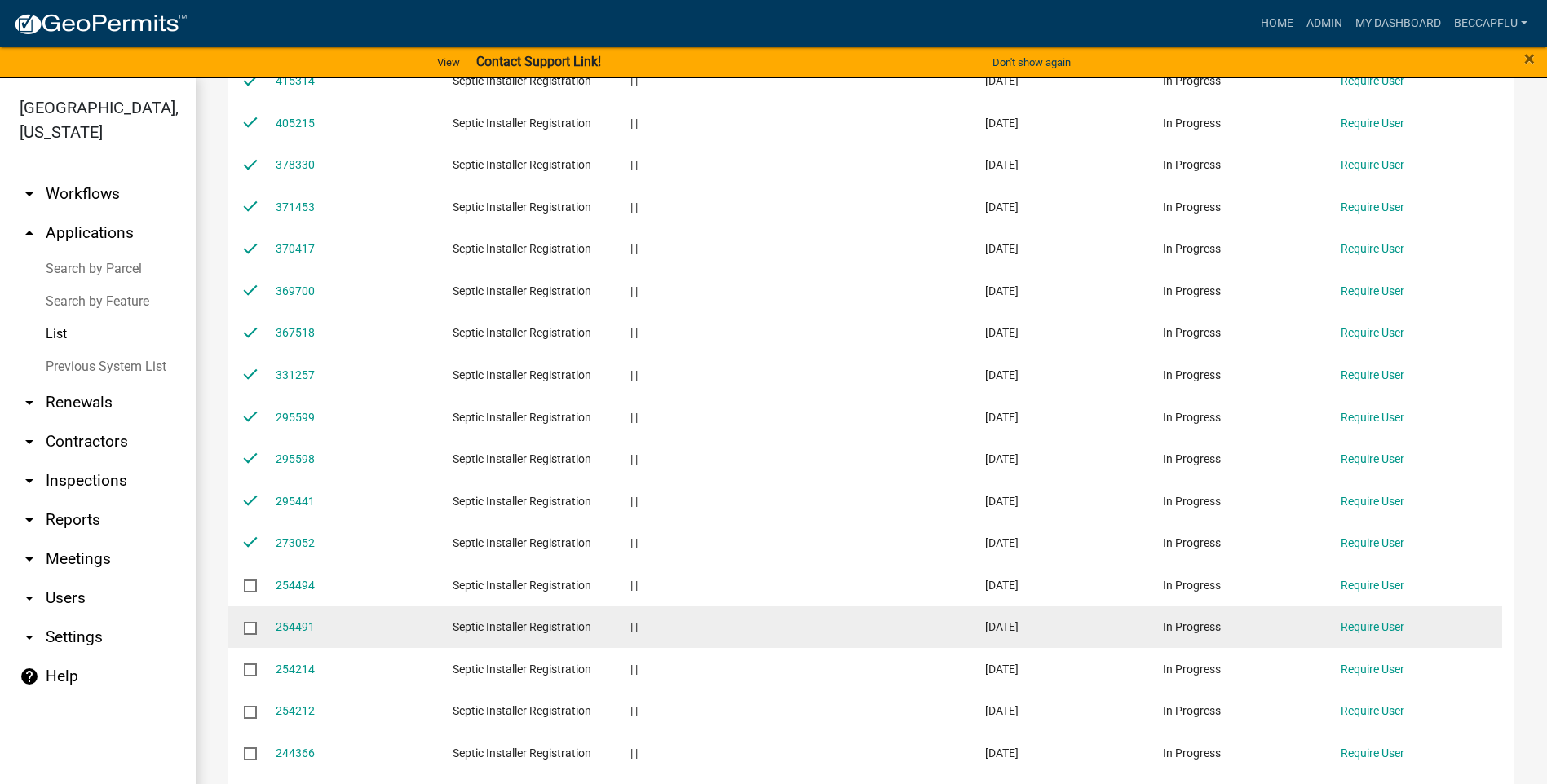
drag, startPoint x: 256, startPoint y: 584, endPoint x: 247, endPoint y: 606, distance: 23.8
click at [253, 584] on input "checkbox" at bounding box center [249, 585] width 10 height 10
checkbox input "true"
click at [249, 631] on input "checkbox" at bounding box center [249, 627] width 10 height 10
checkbox input "true"
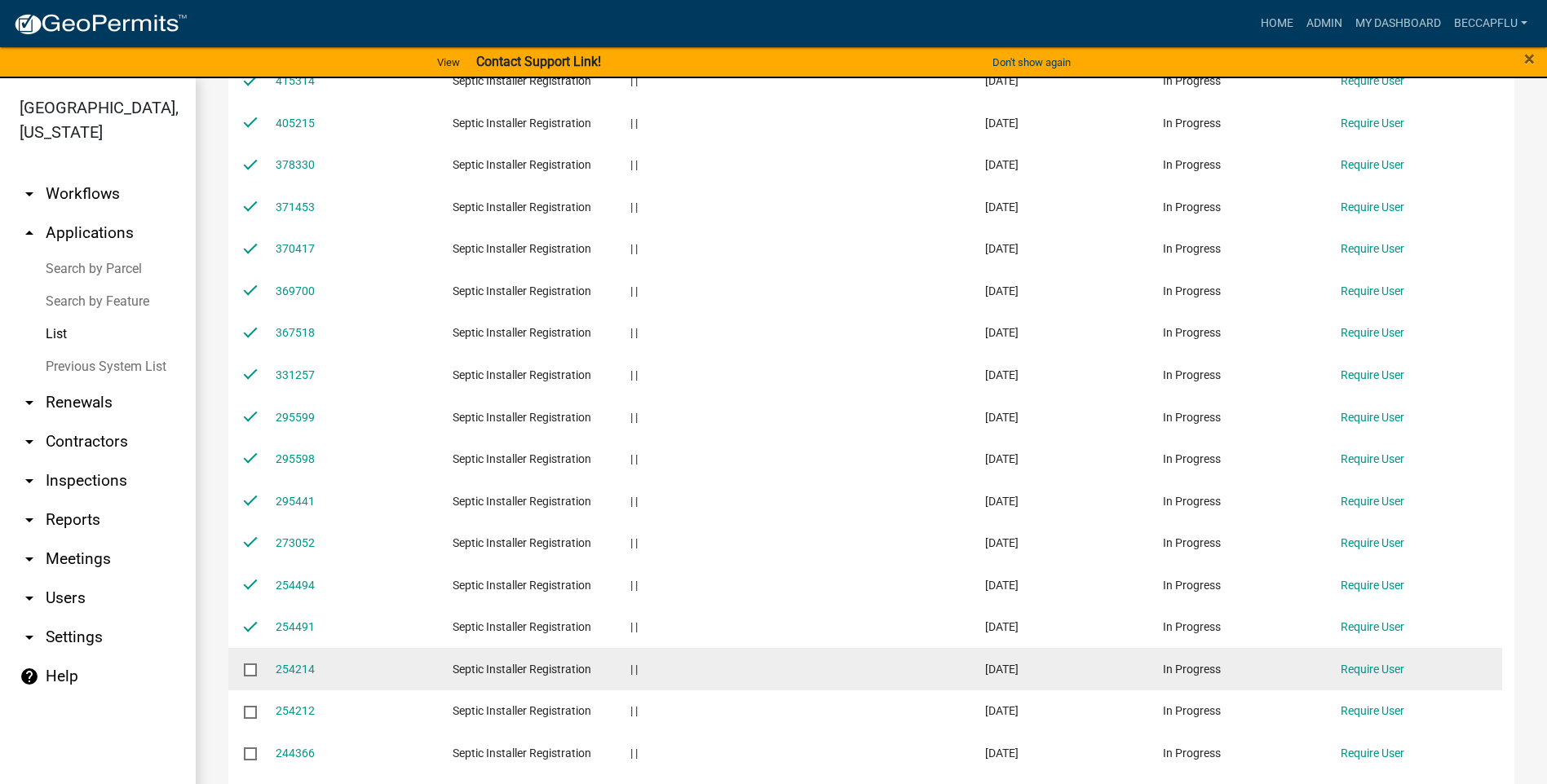
click at [249, 665] on input "checkbox" at bounding box center [249, 669] width 10 height 10
checkbox input "true"
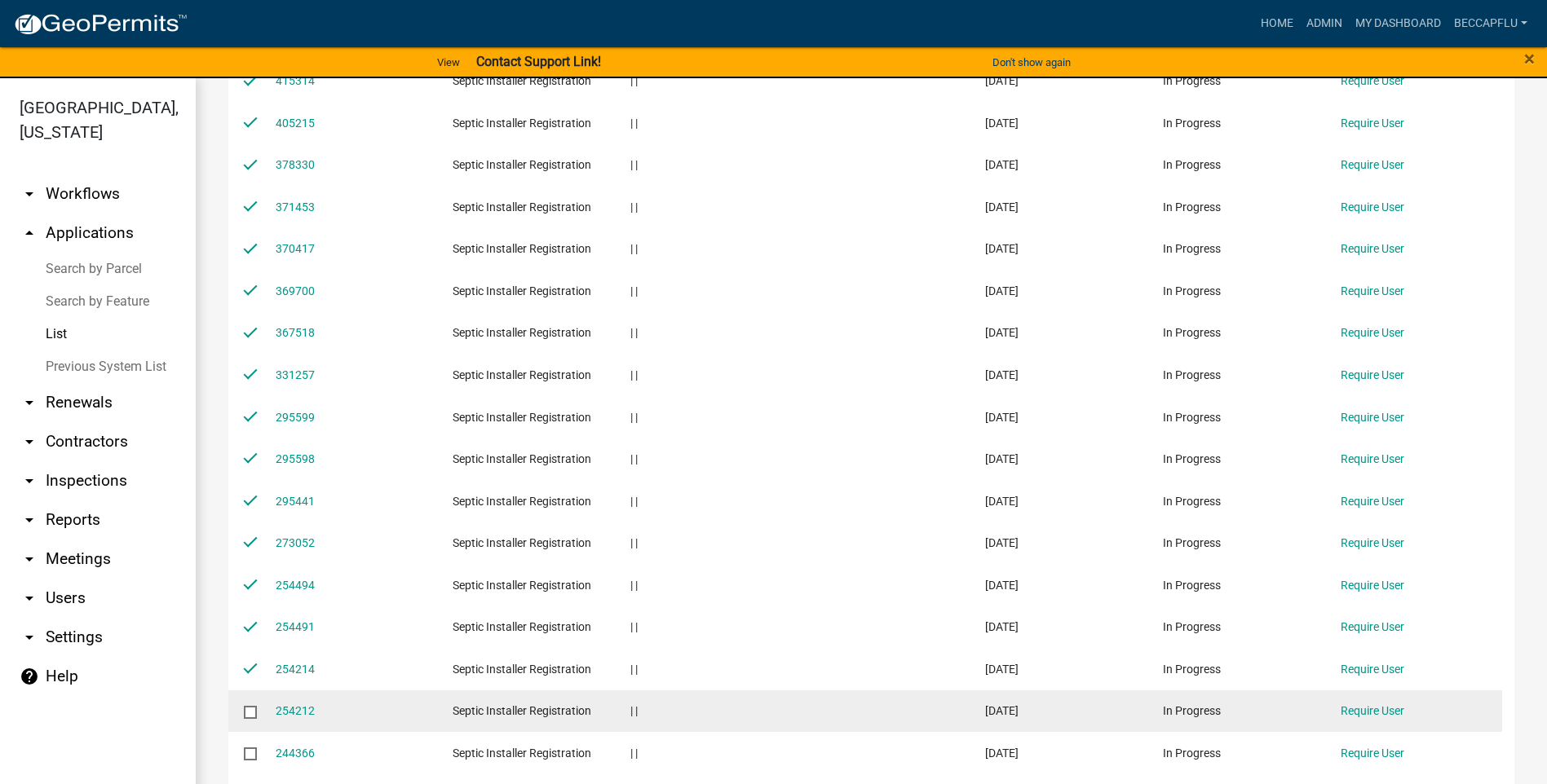
click at [249, 706] on input "checkbox" at bounding box center [249, 711] width 10 height 10
checkbox input "true"
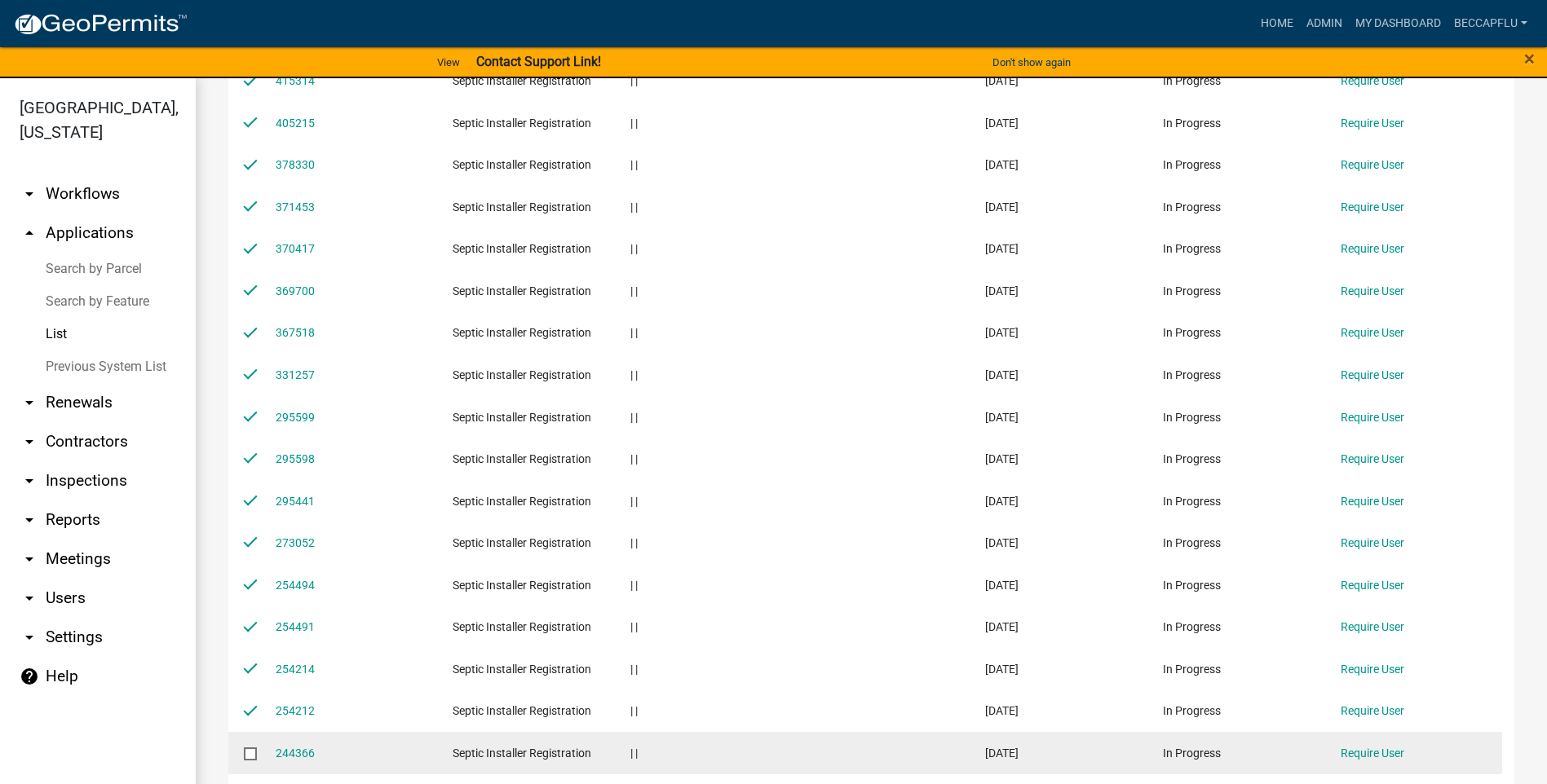
drag, startPoint x: 245, startPoint y: 754, endPoint x: 256, endPoint y: 744, distance: 14.9
click at [247, 754] on input "checkbox" at bounding box center [249, 753] width 10 height 10
checkbox input "true"
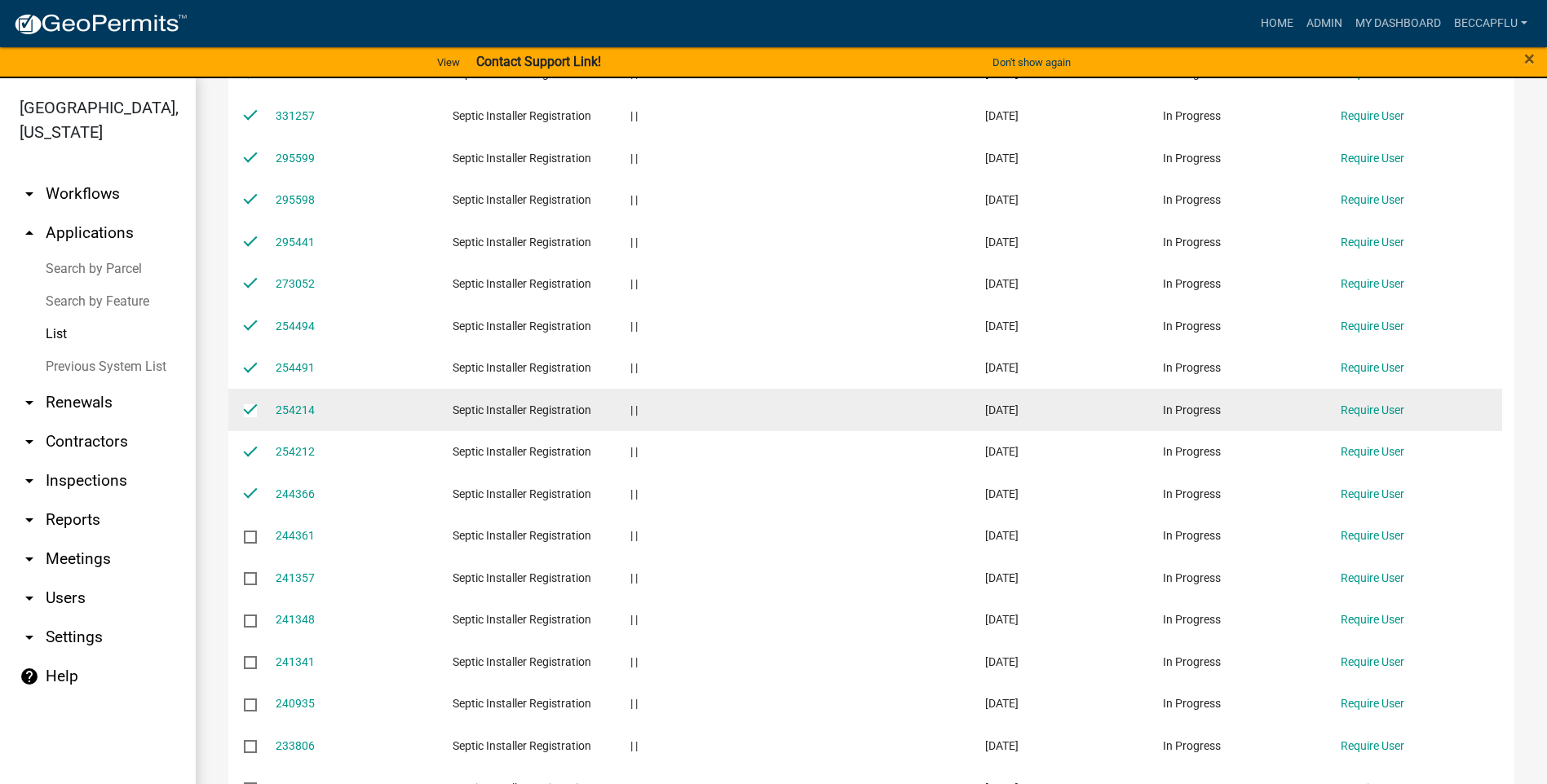
scroll to position [733, 0]
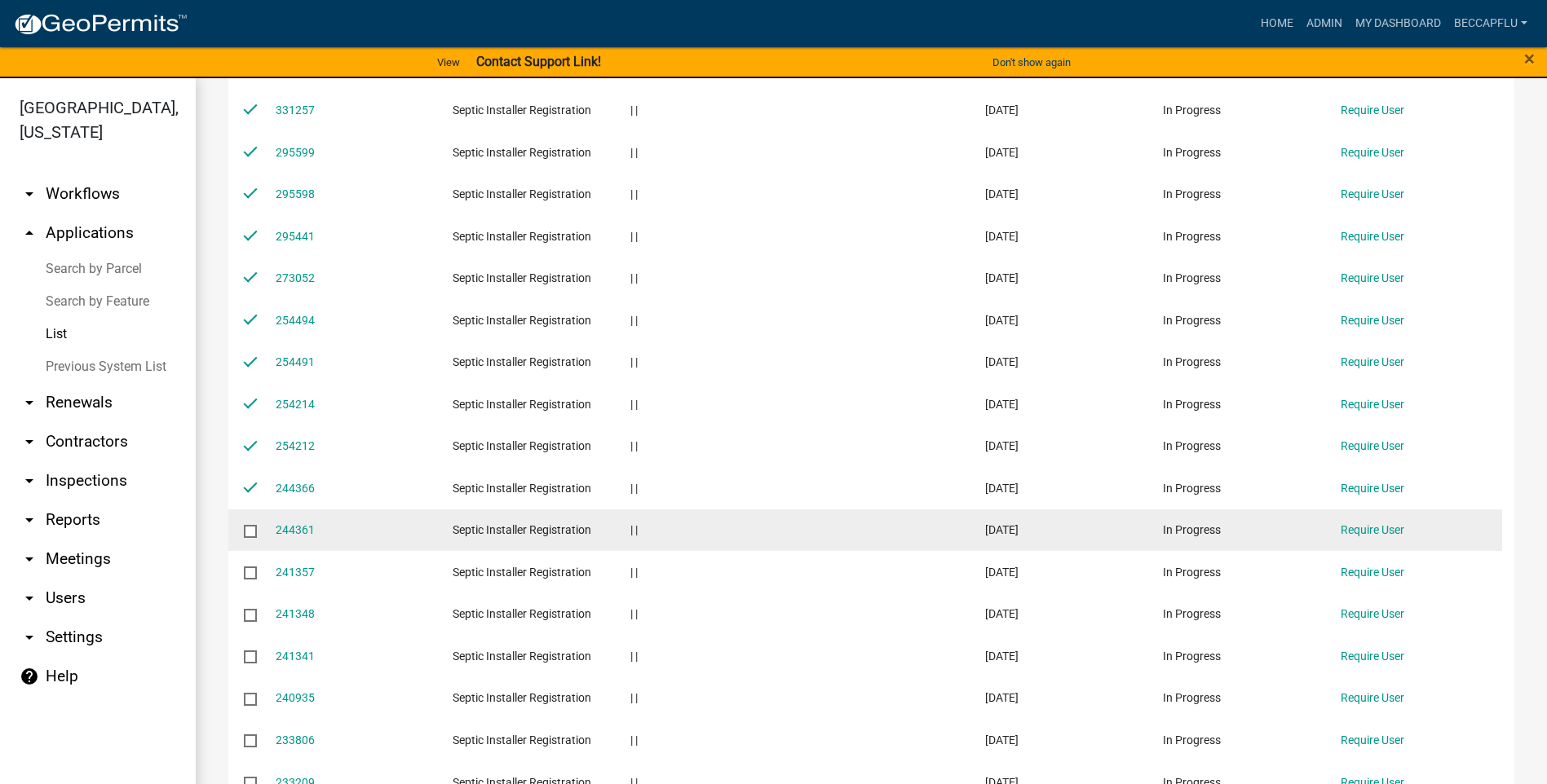
click at [253, 528] on input "checkbox" at bounding box center [249, 529] width 10 height 10
checkbox input "true"
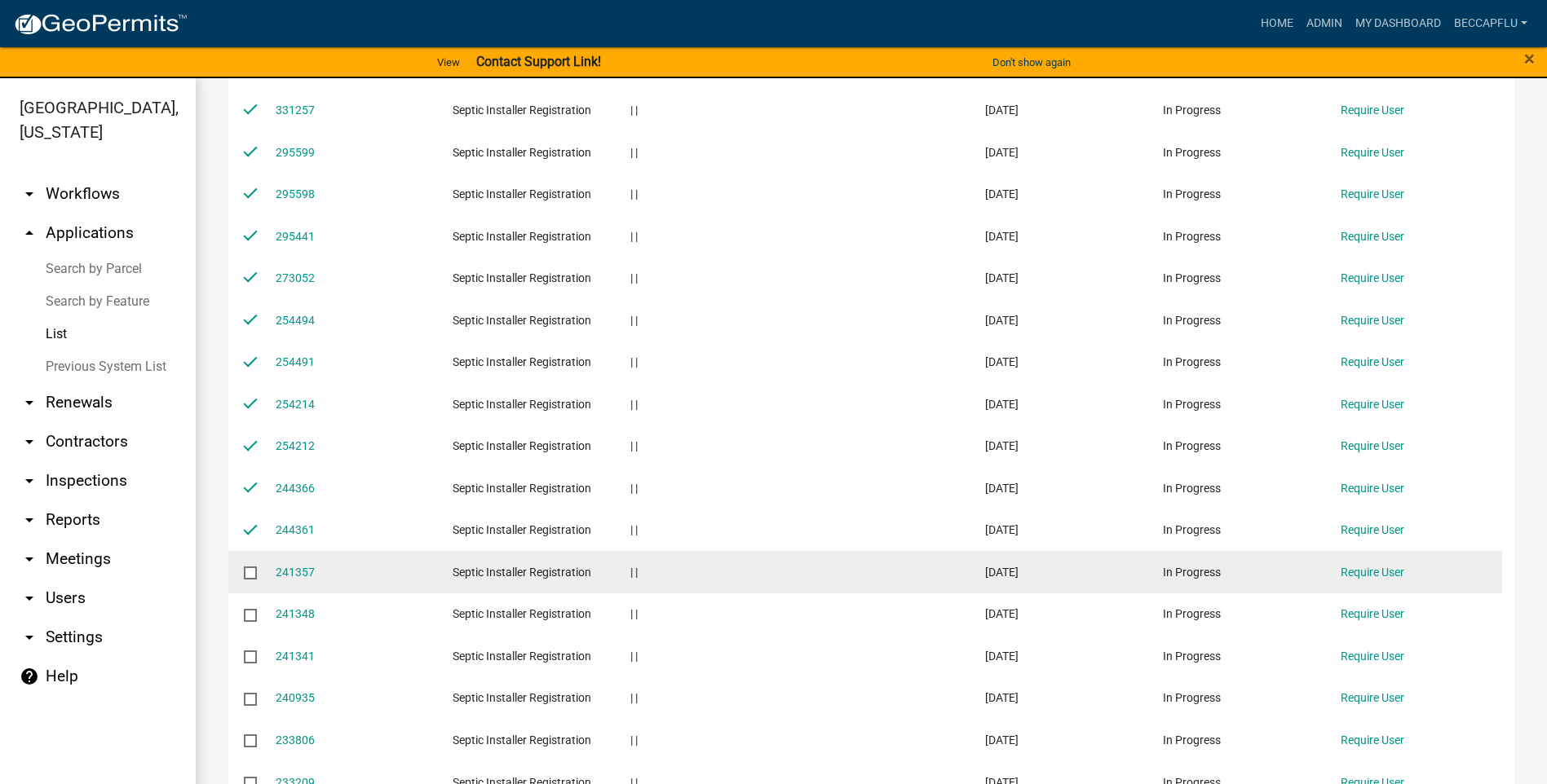
click at [255, 564] on datatable-body-cell at bounding box center [243, 572] width 31 height 42
click at [252, 573] on input "checkbox" at bounding box center [249, 571] width 10 height 10
checkbox input "true"
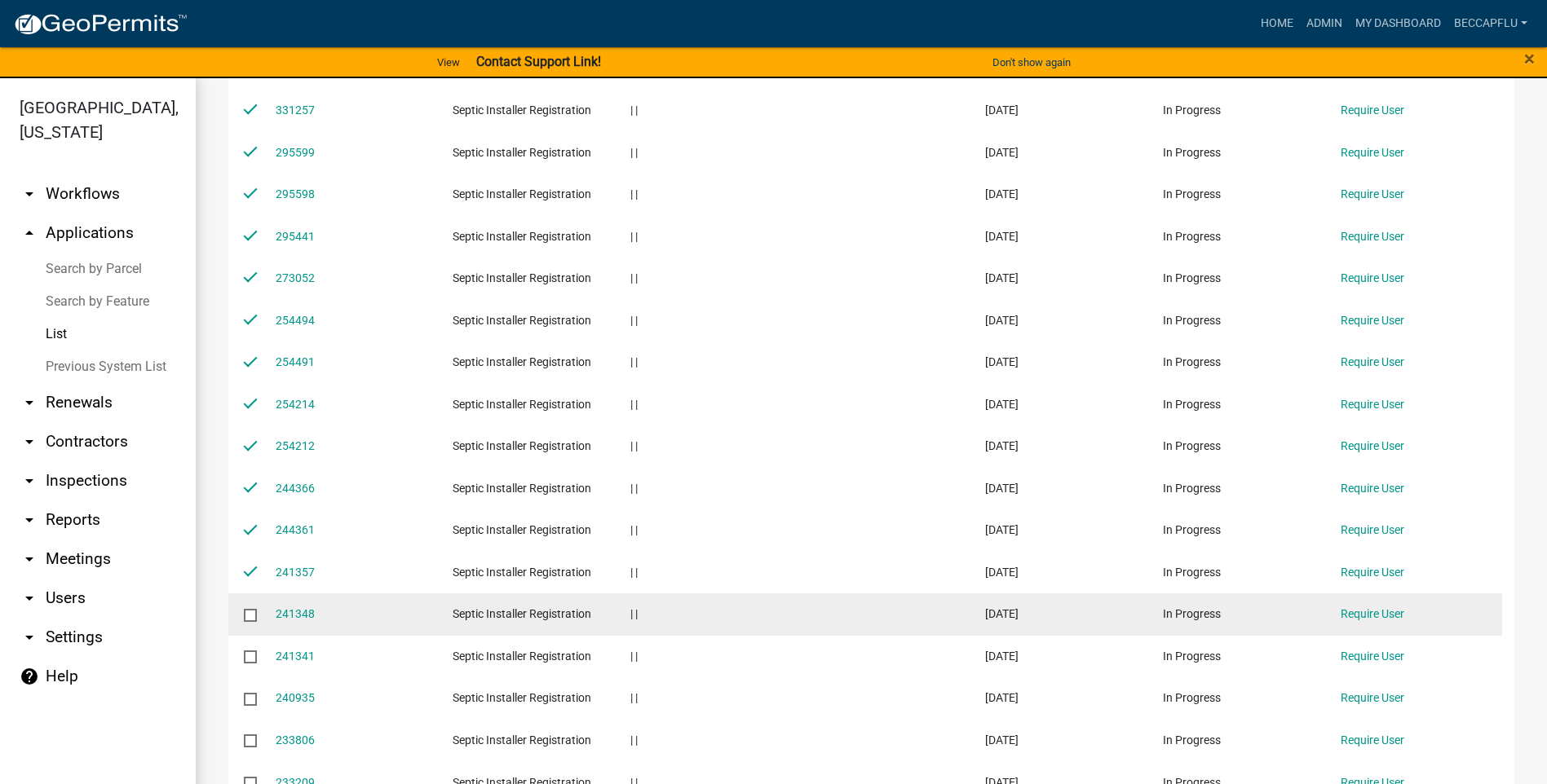
click at [252, 620] on input "checkbox" at bounding box center [249, 613] width 10 height 10
checkbox input "true"
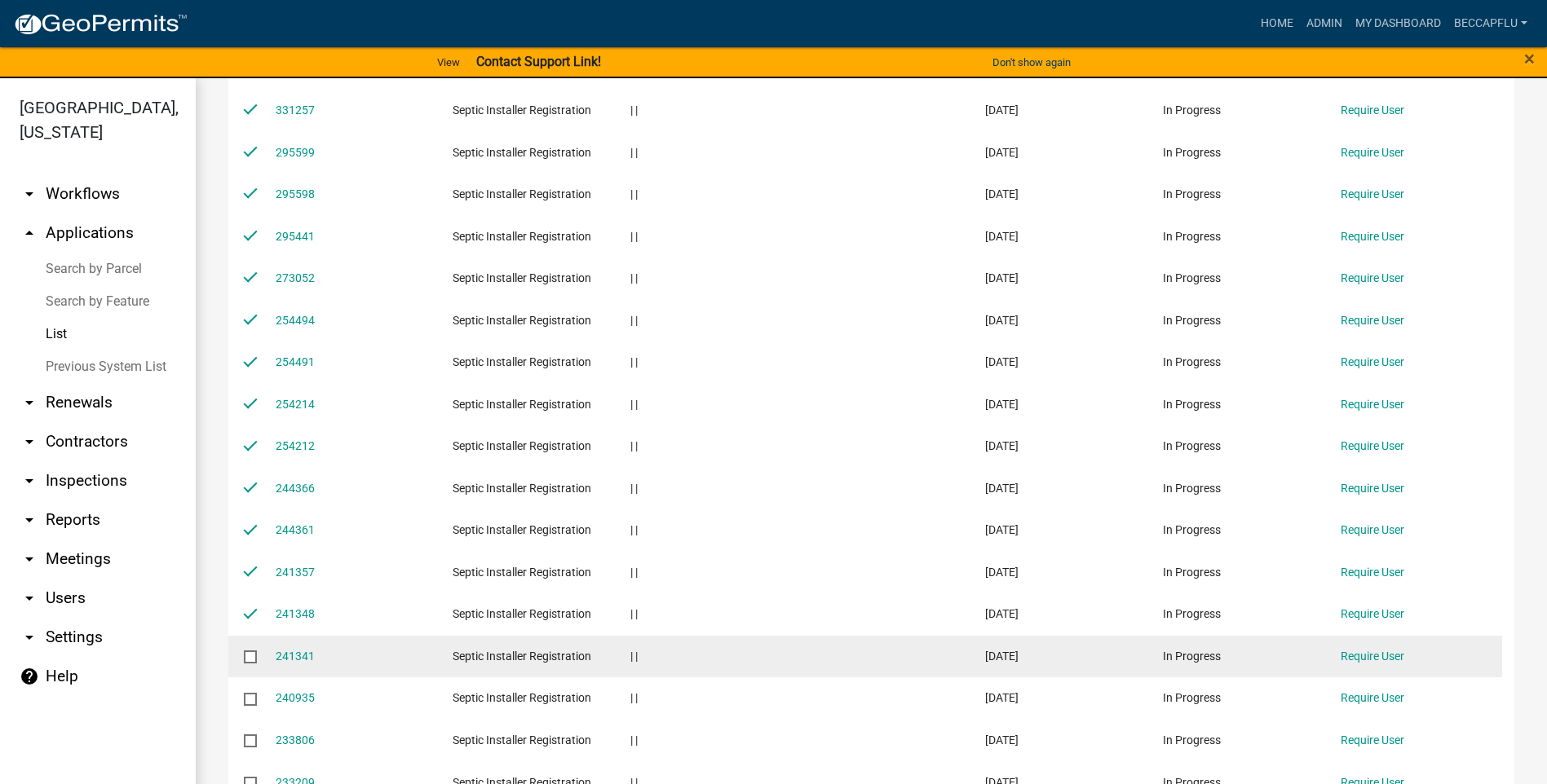
click at [250, 654] on input "checkbox" at bounding box center [249, 655] width 10 height 10
checkbox input "true"
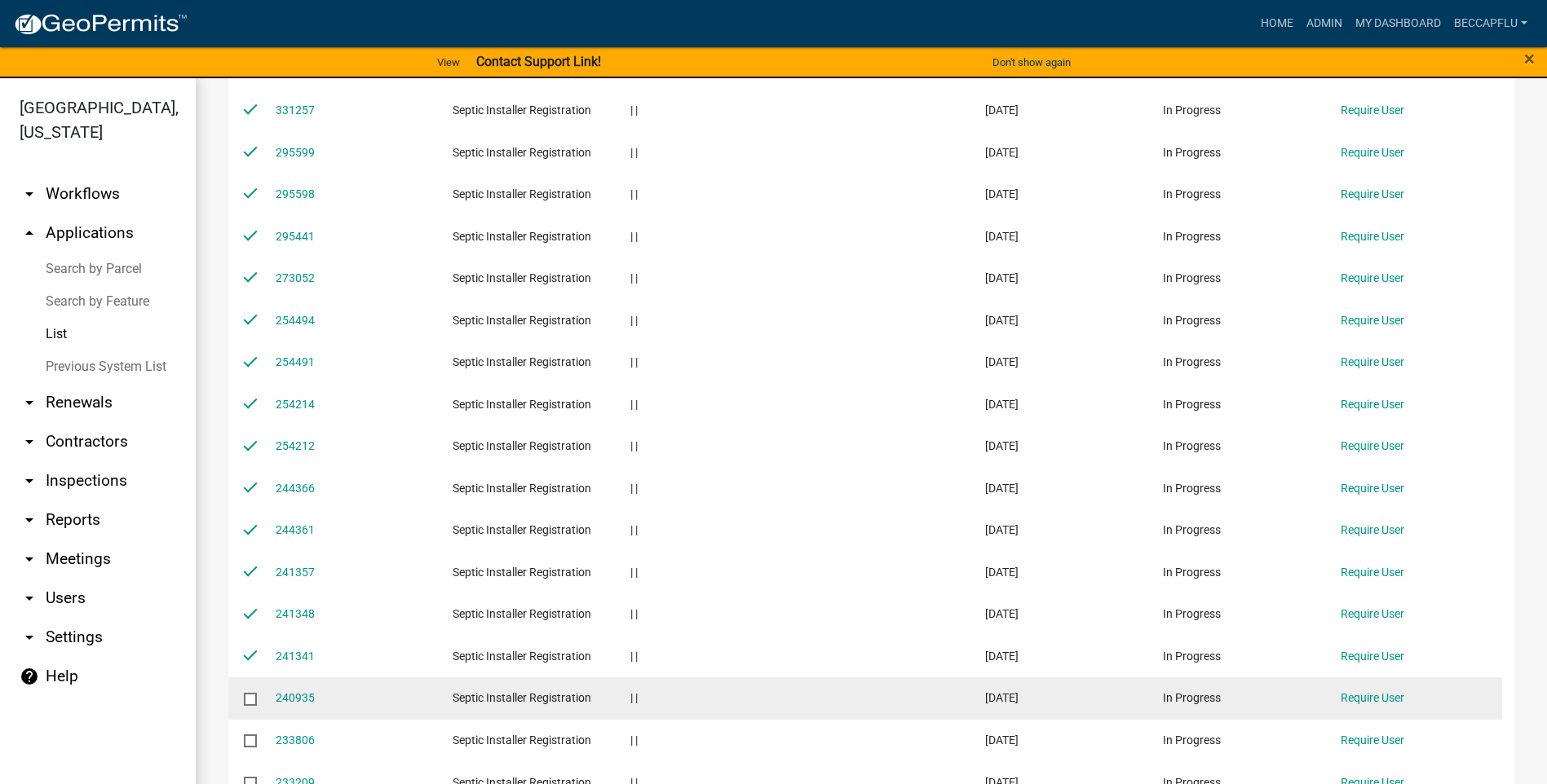
click at [251, 694] on input "checkbox" at bounding box center [249, 697] width 10 height 10
checkbox input "true"
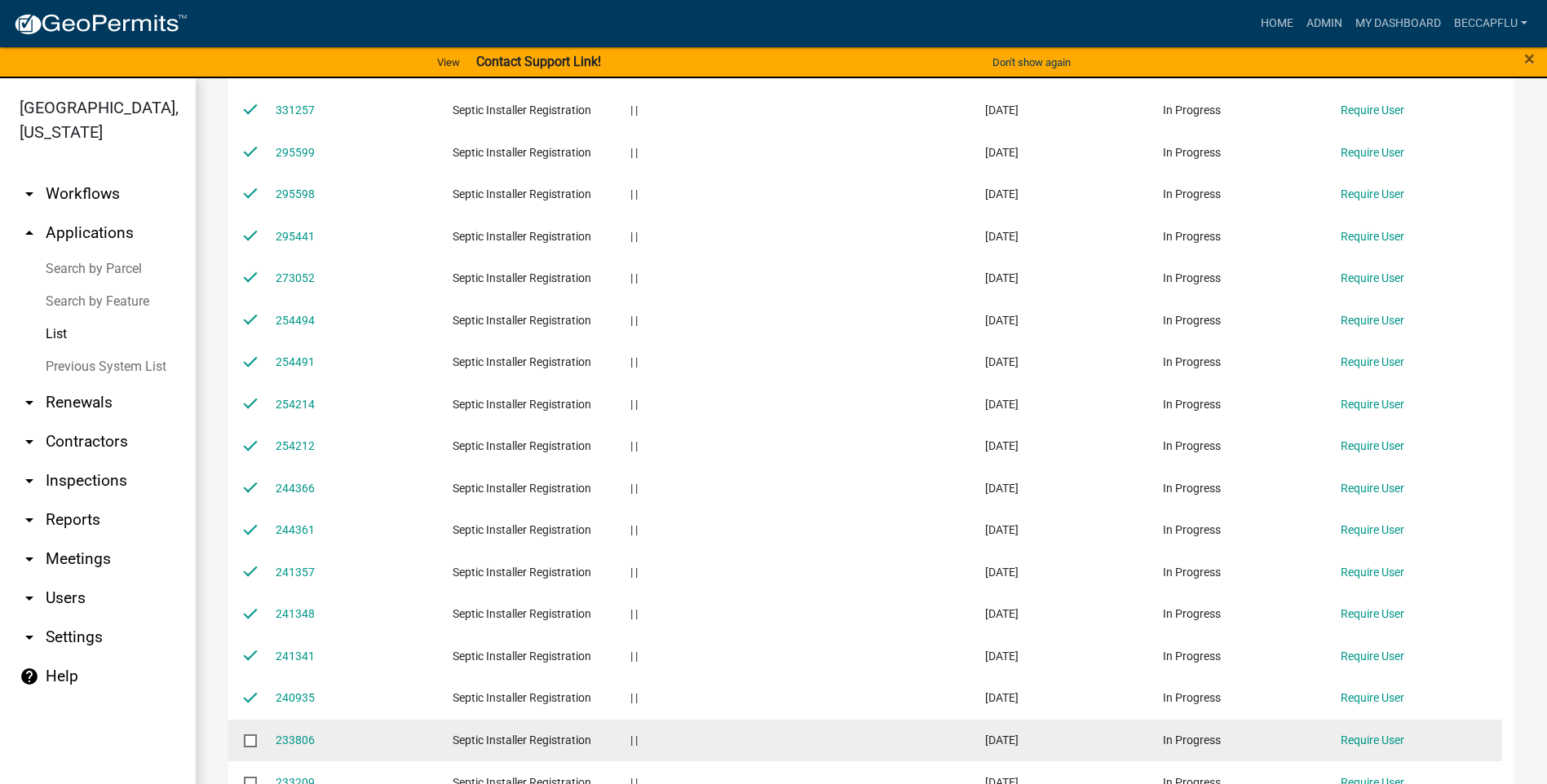
click at [250, 739] on input "checkbox" at bounding box center [249, 739] width 10 height 10
checkbox input "true"
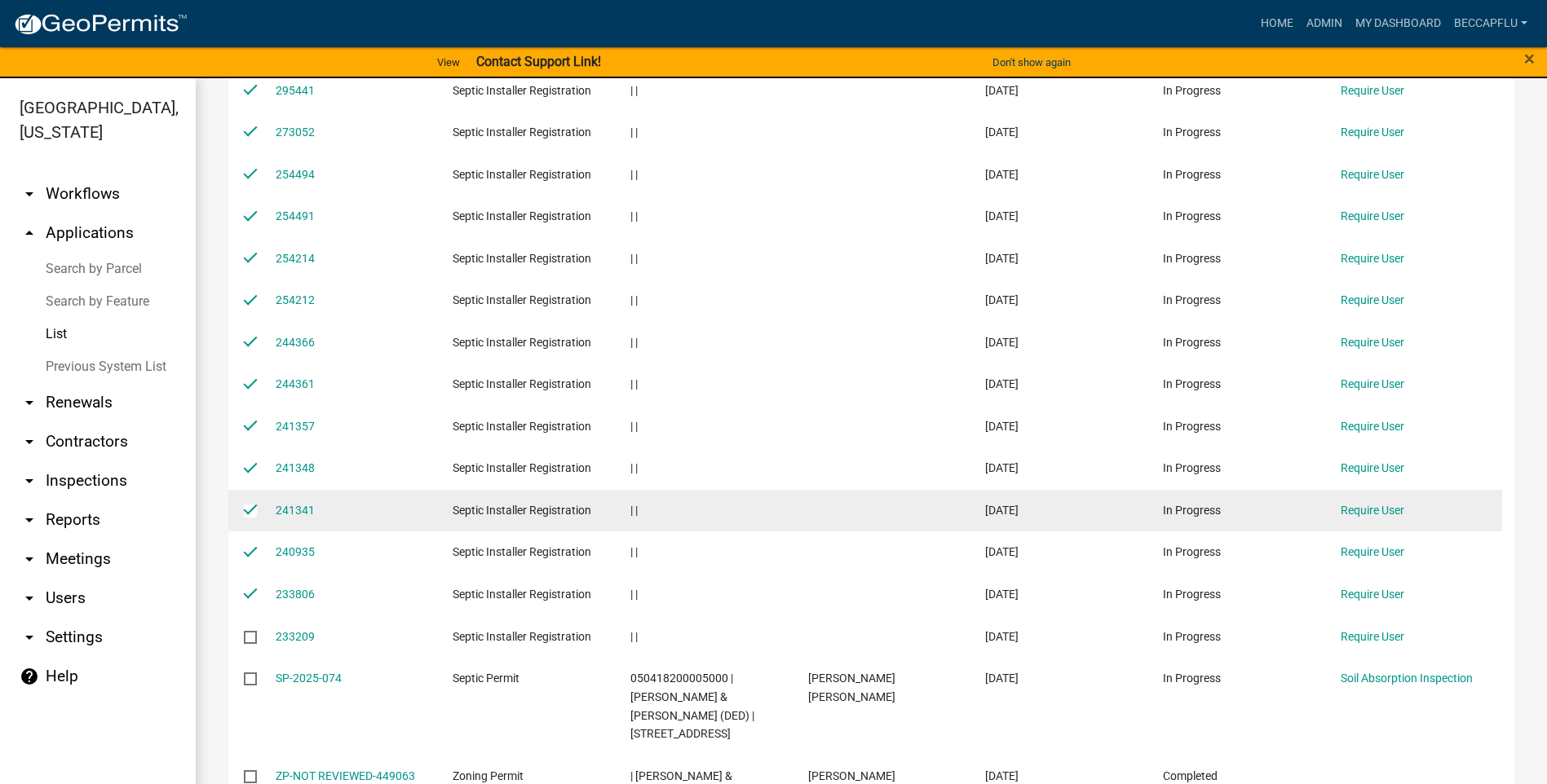
scroll to position [1019, 0]
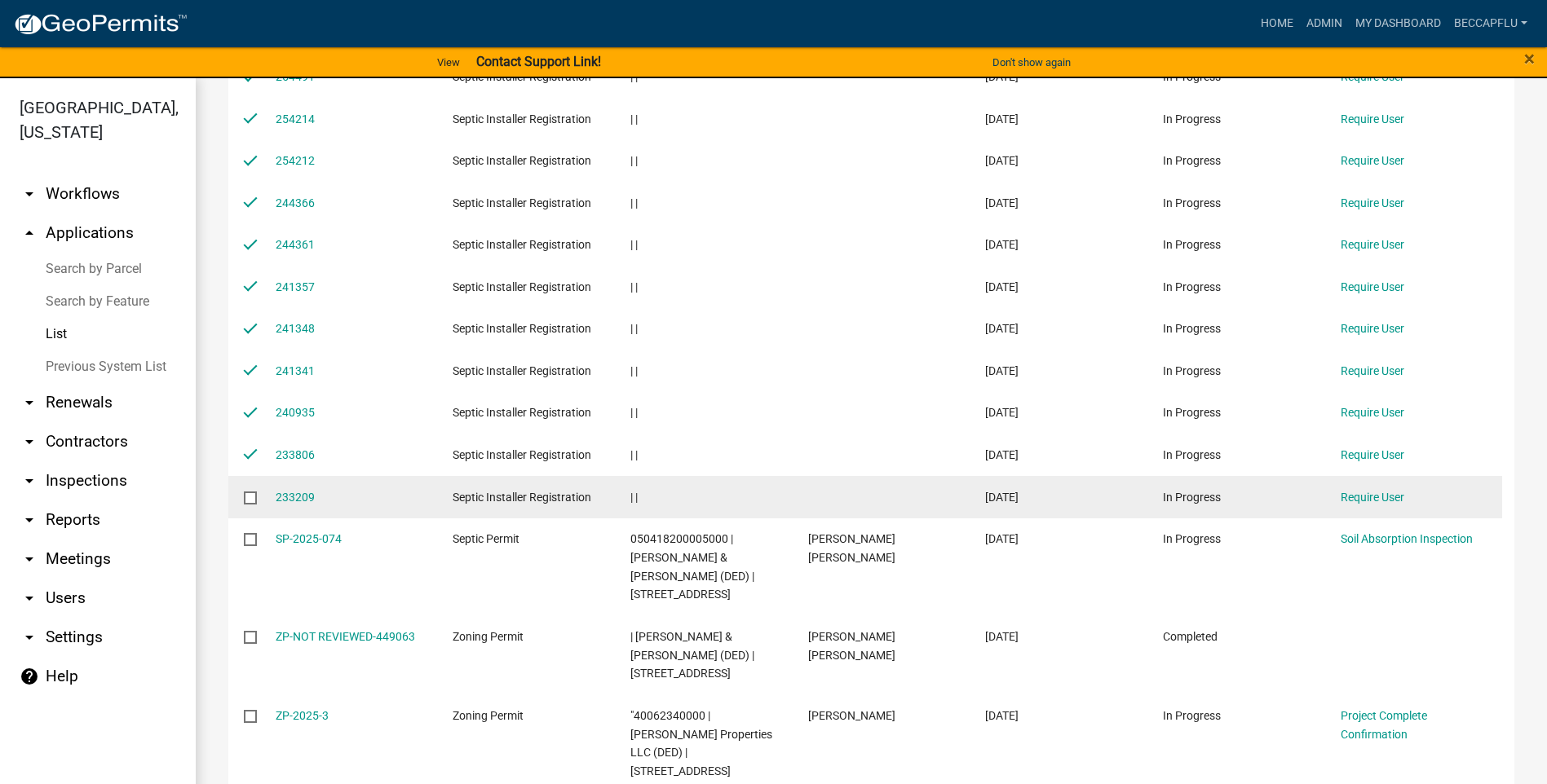
click at [249, 493] on input "checkbox" at bounding box center [249, 496] width 10 height 10
checkbox input "true"
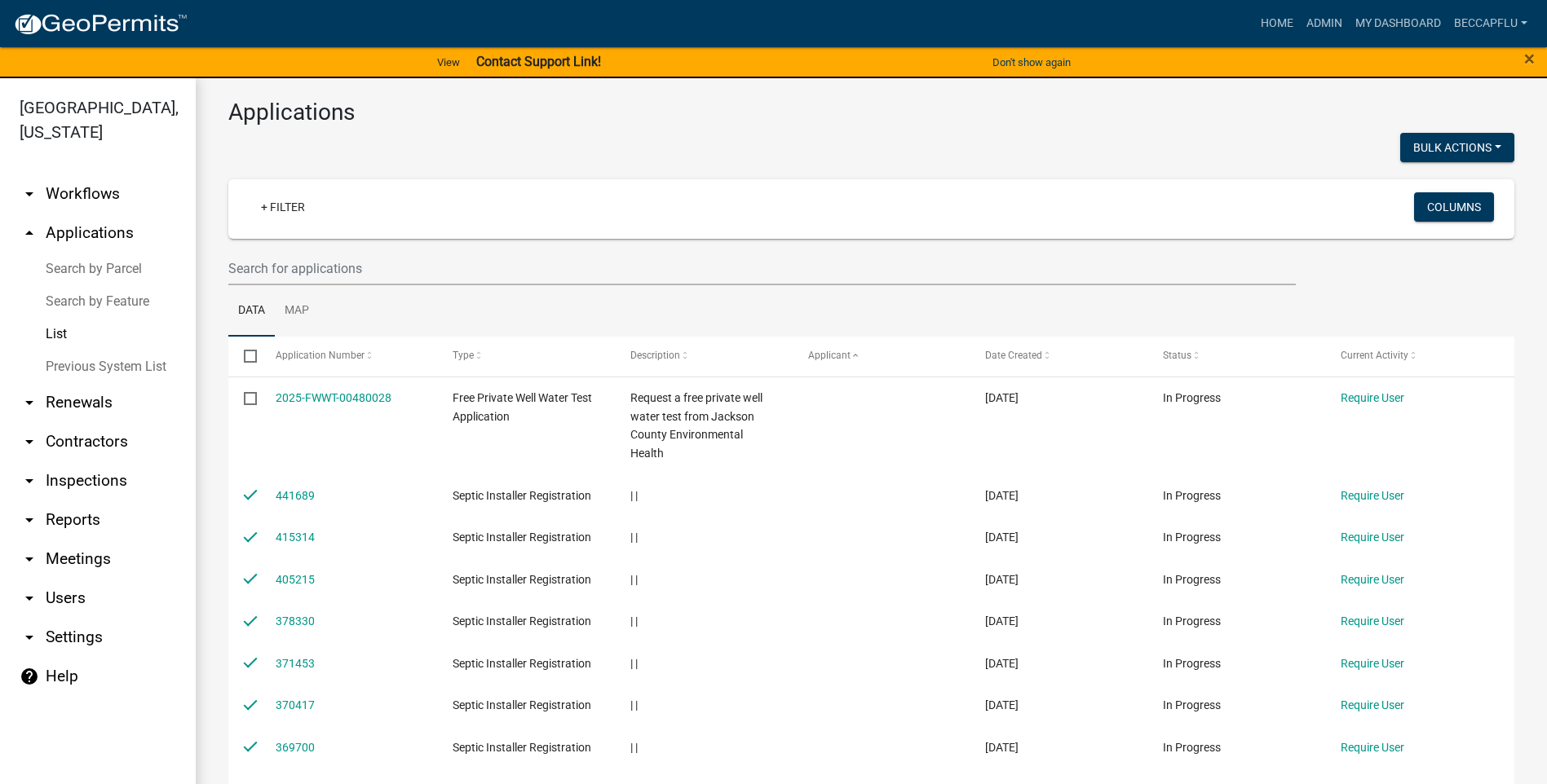
scroll to position [0, 0]
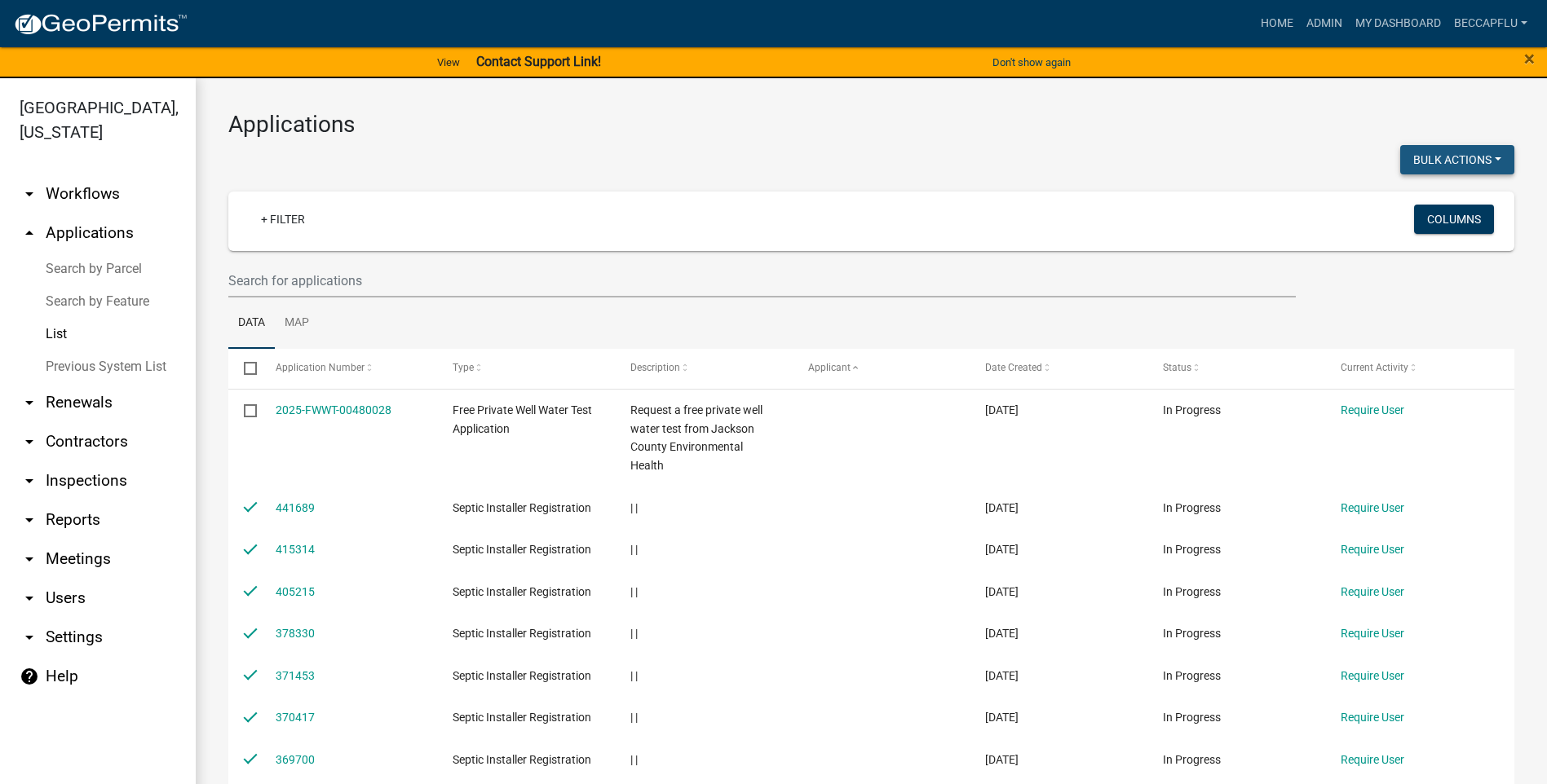
click at [1484, 152] on button "Bulk Actions" at bounding box center [1457, 159] width 115 height 30
click at [1411, 201] on button "Void" at bounding box center [1449, 201] width 131 height 39
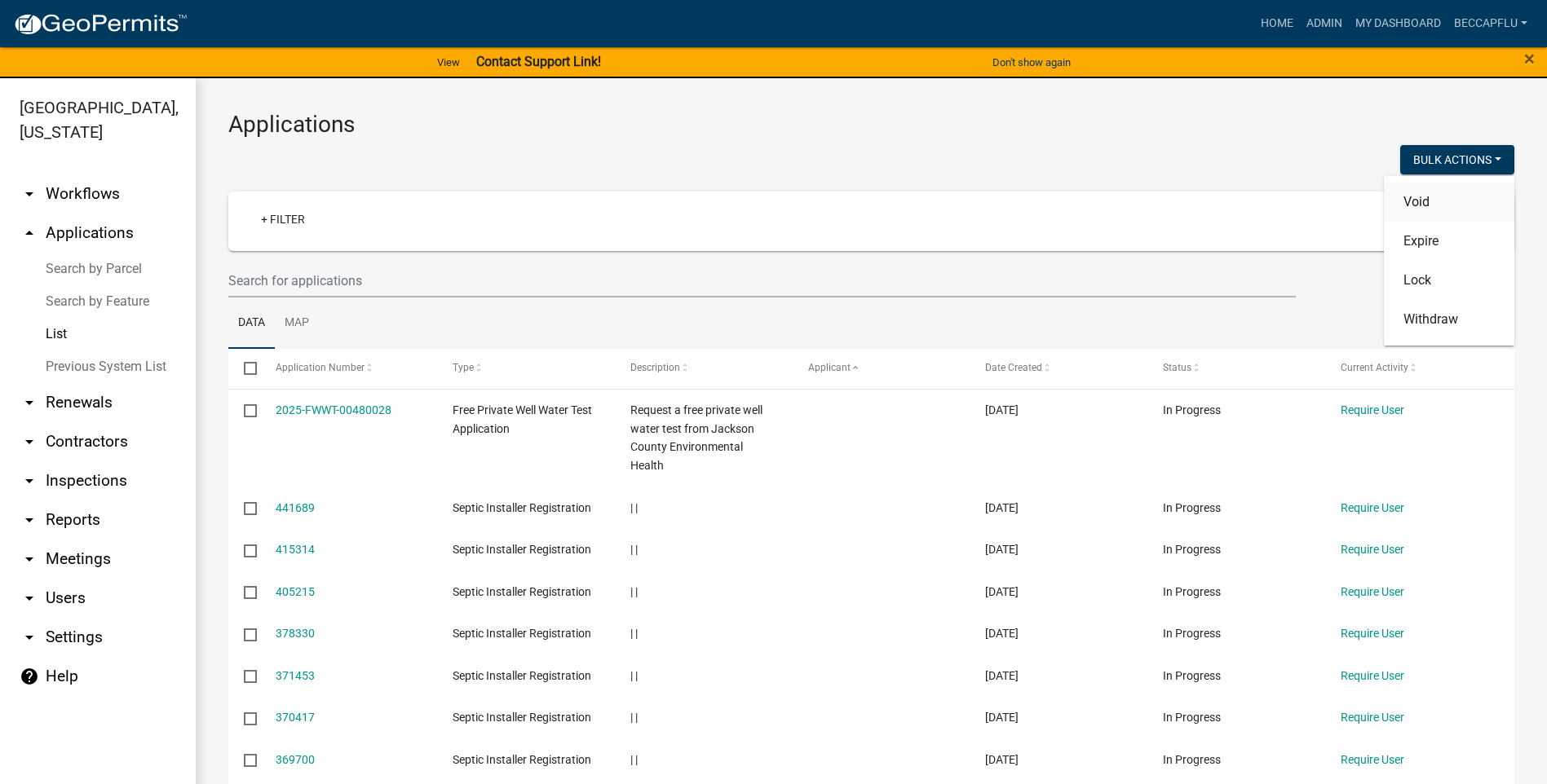
checkbox input "false"
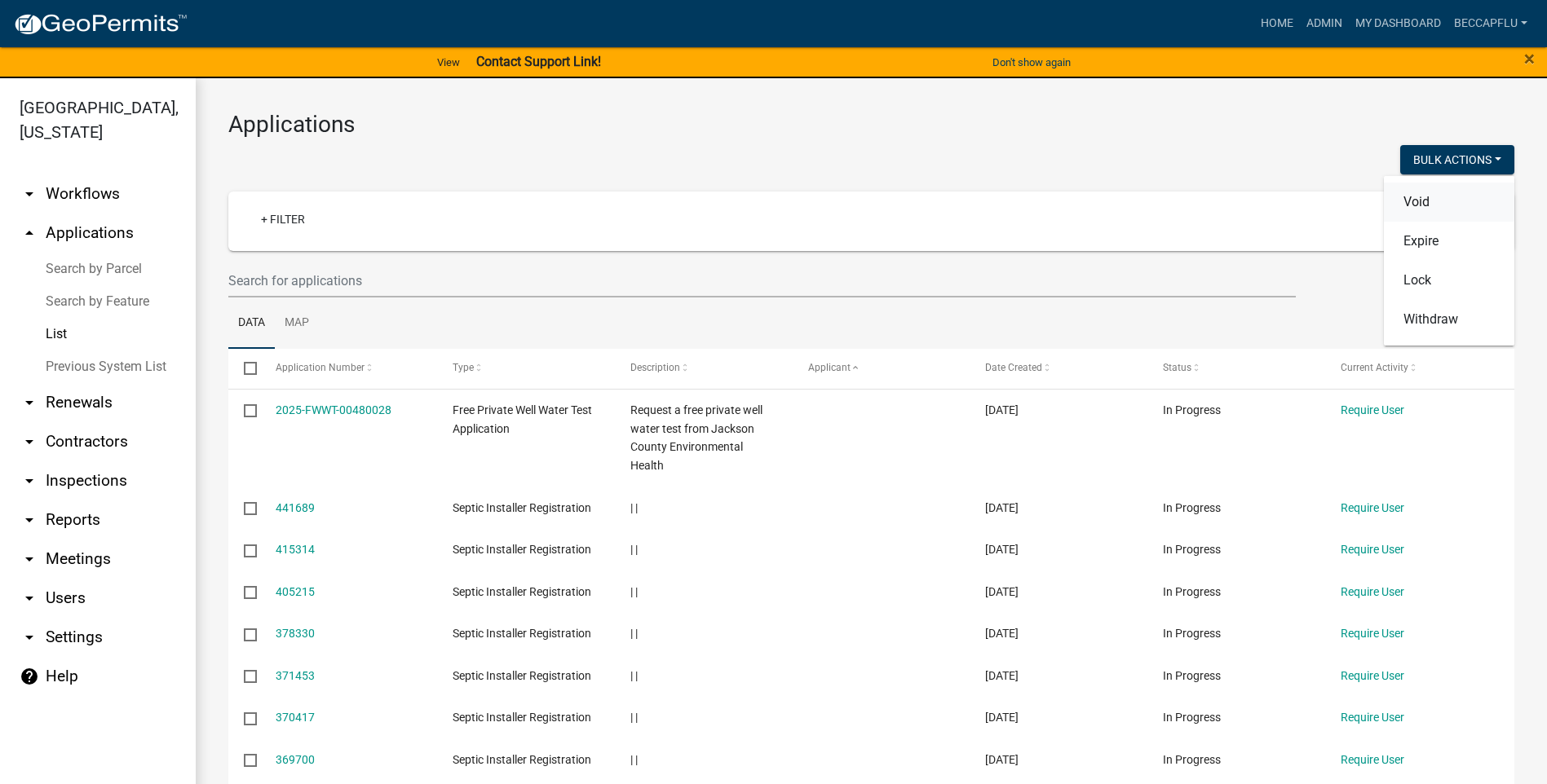
checkbox input "false"
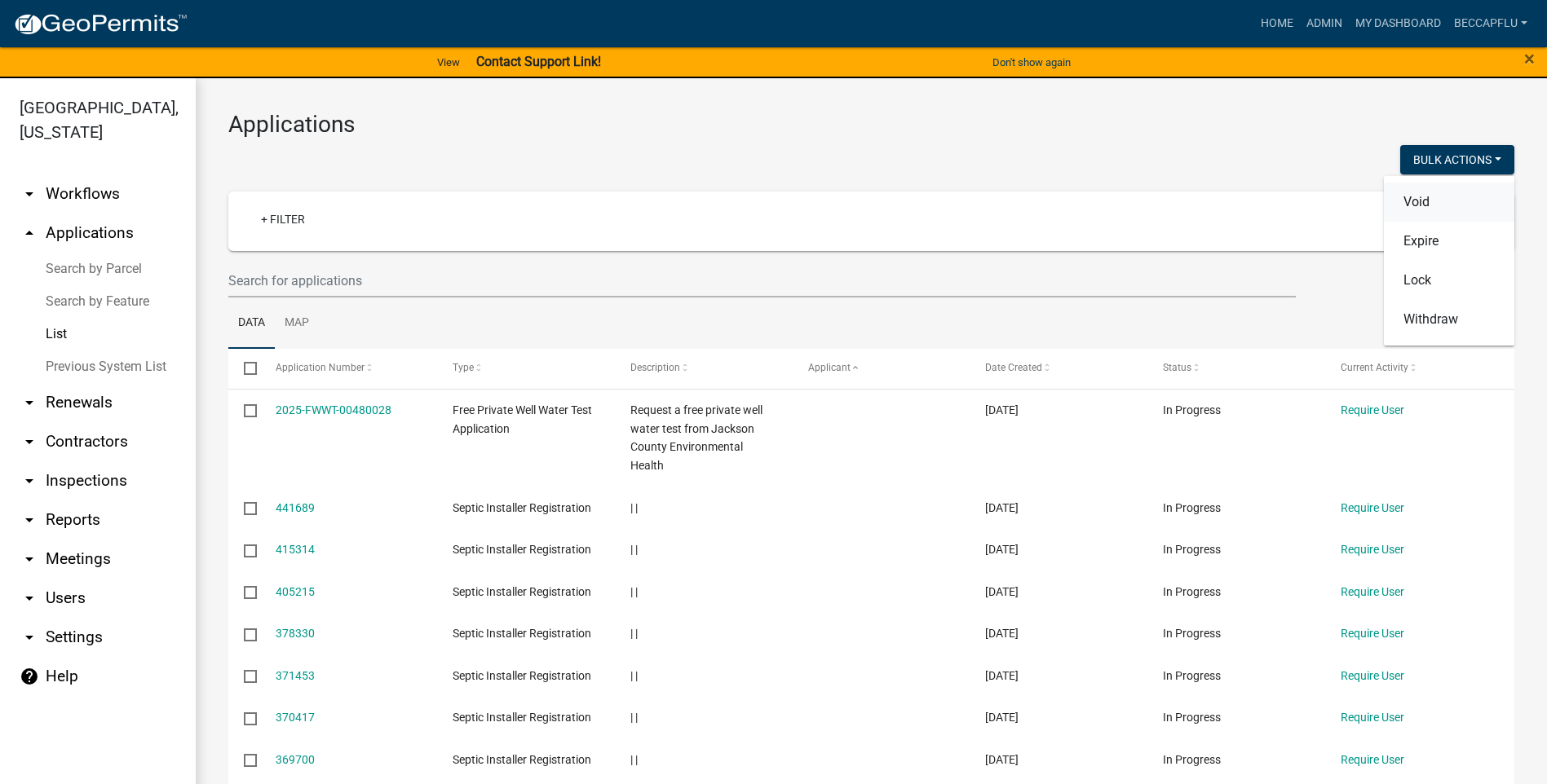
checkbox input "false"
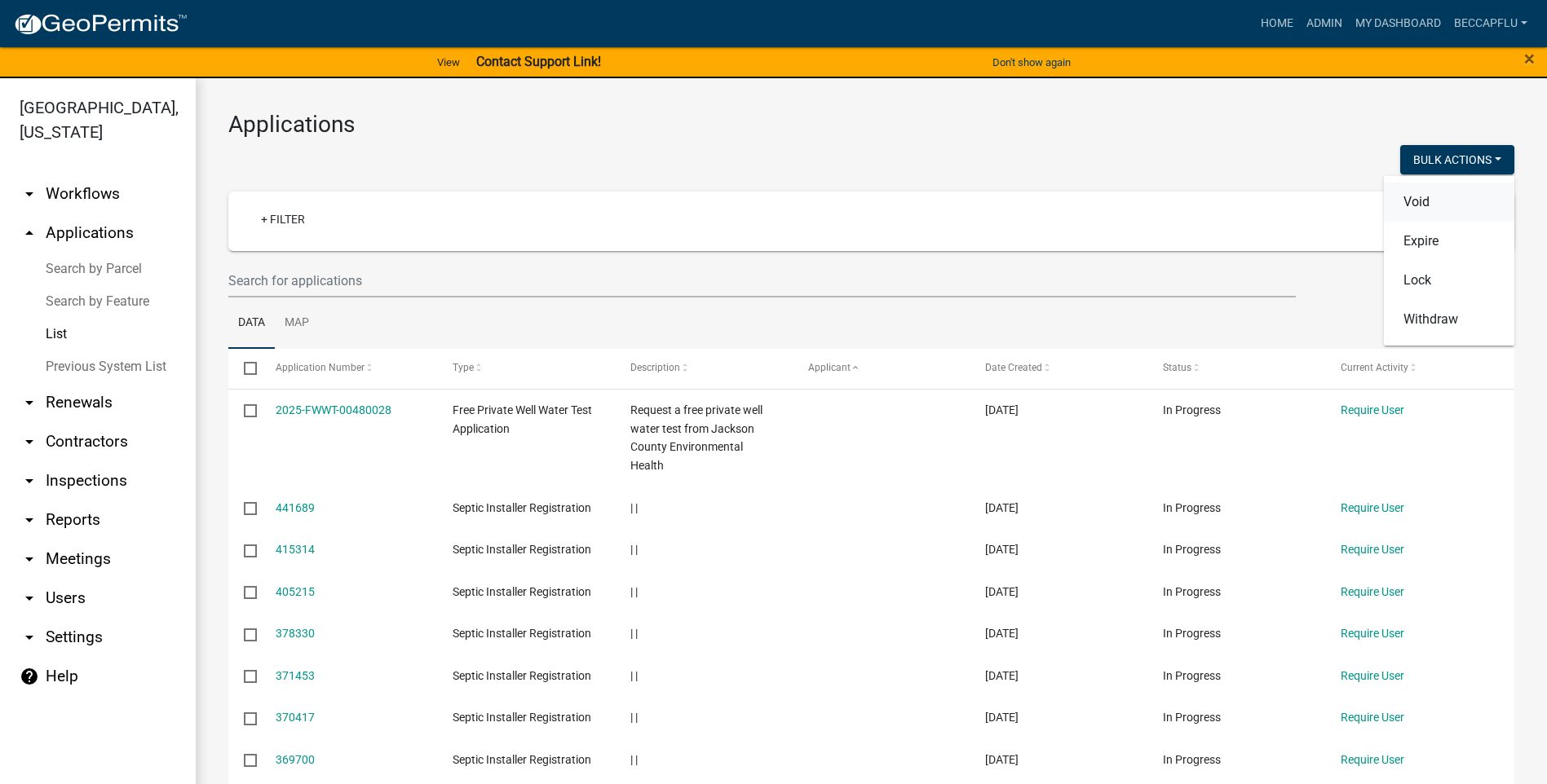
checkbox input "false"
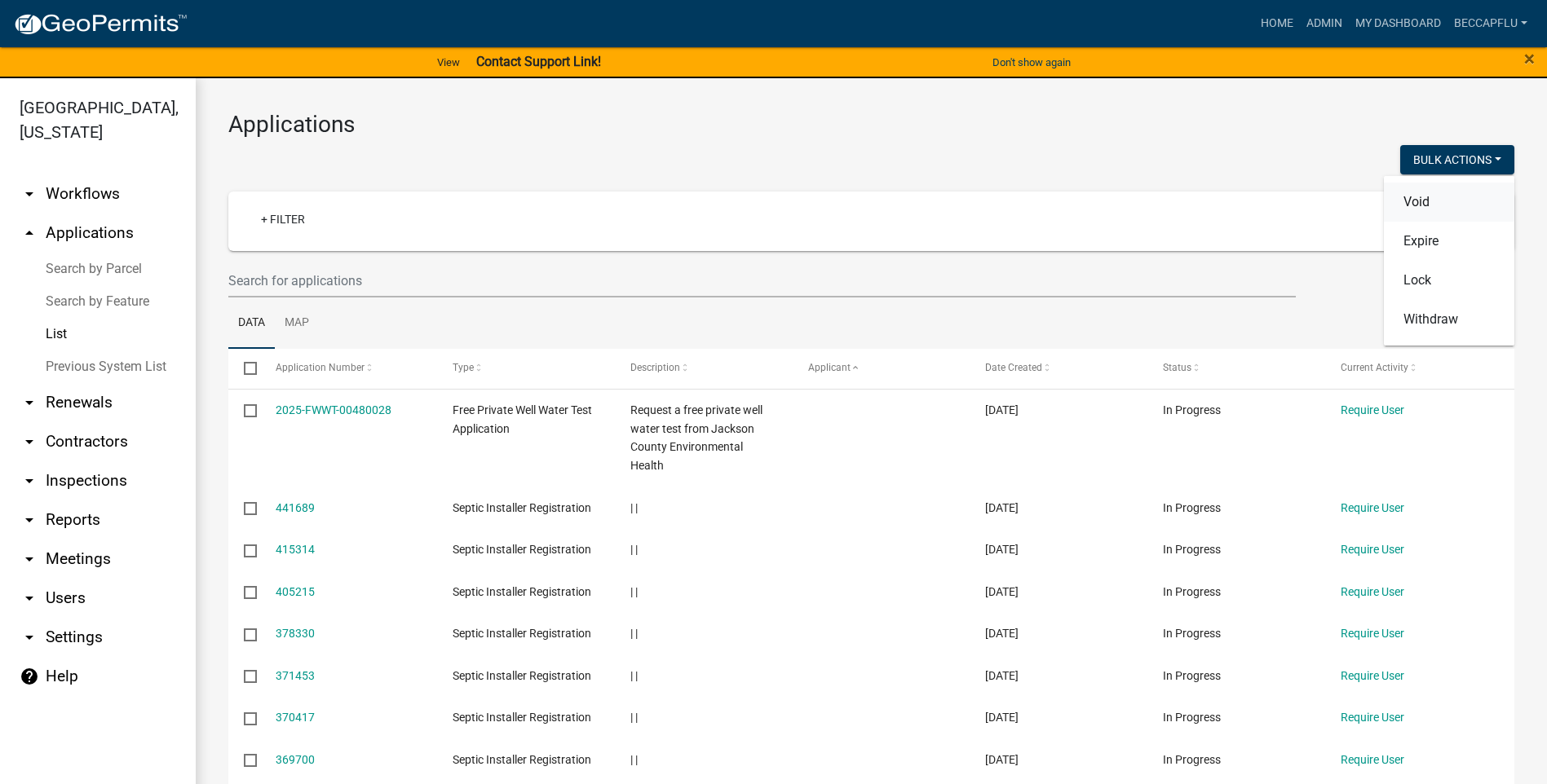
checkbox input "false"
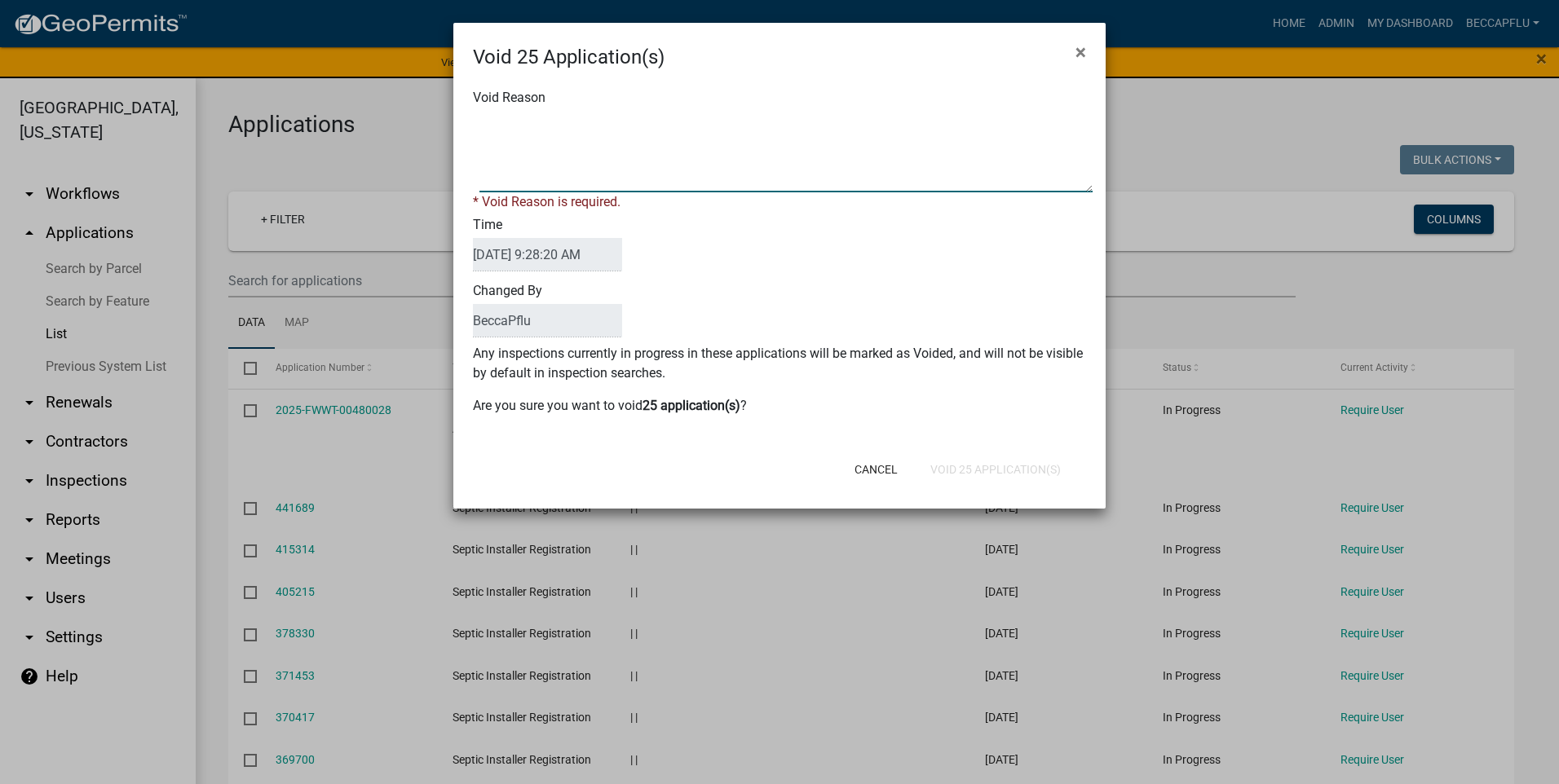
click at [525, 132] on textarea "Void Reason" at bounding box center [786, 151] width 613 height 81
type textarea "dead apps"
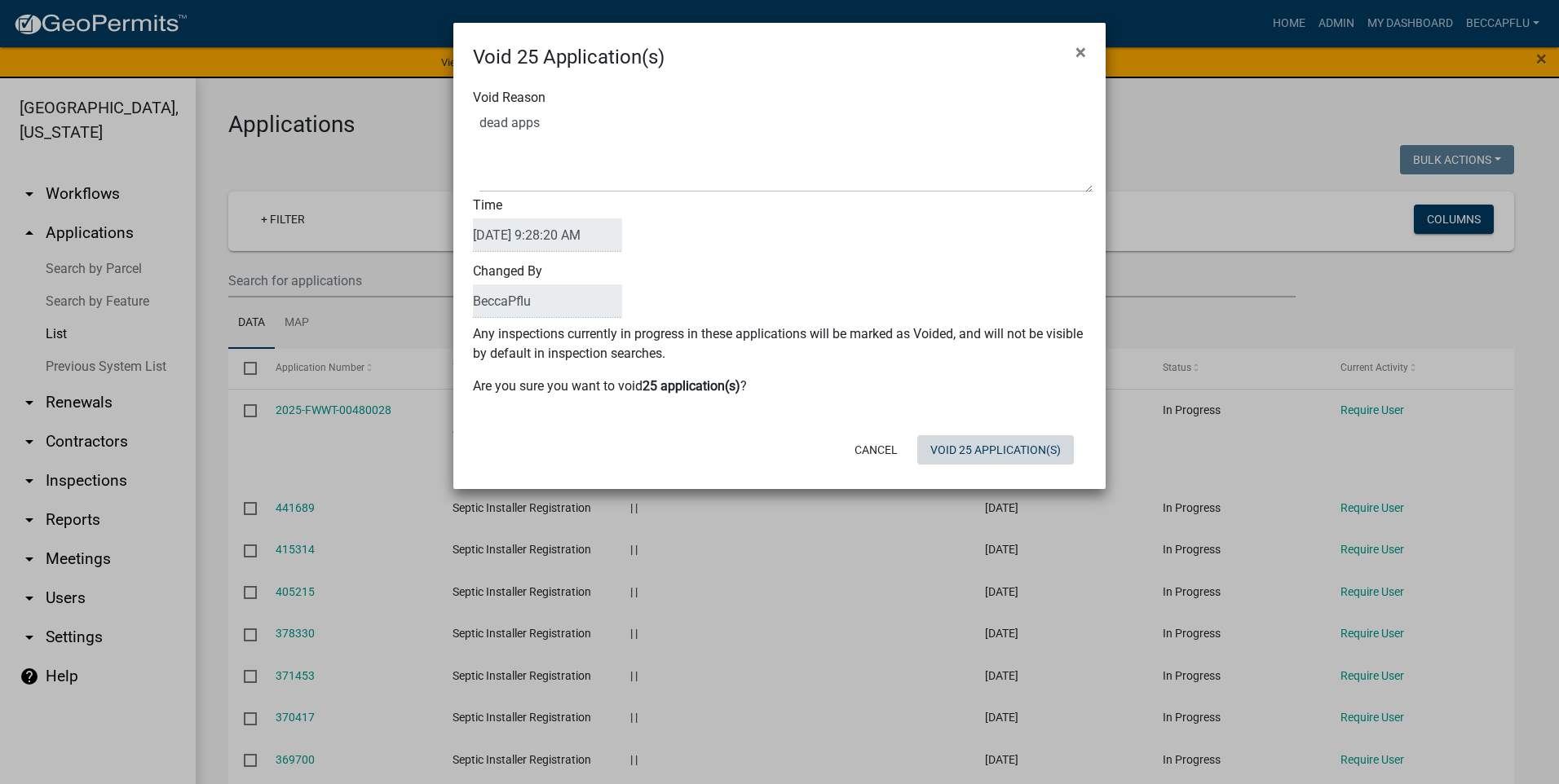
click at [1011, 474] on form "Void 25 Application(s) × Void Reason Time [DATE] 9:28:20 AM Changed By BeccaPfl…" at bounding box center [780, 248] width 653 height 451
click at [999, 448] on button "Void 25 Application(s)" at bounding box center [995, 449] width 156 height 30
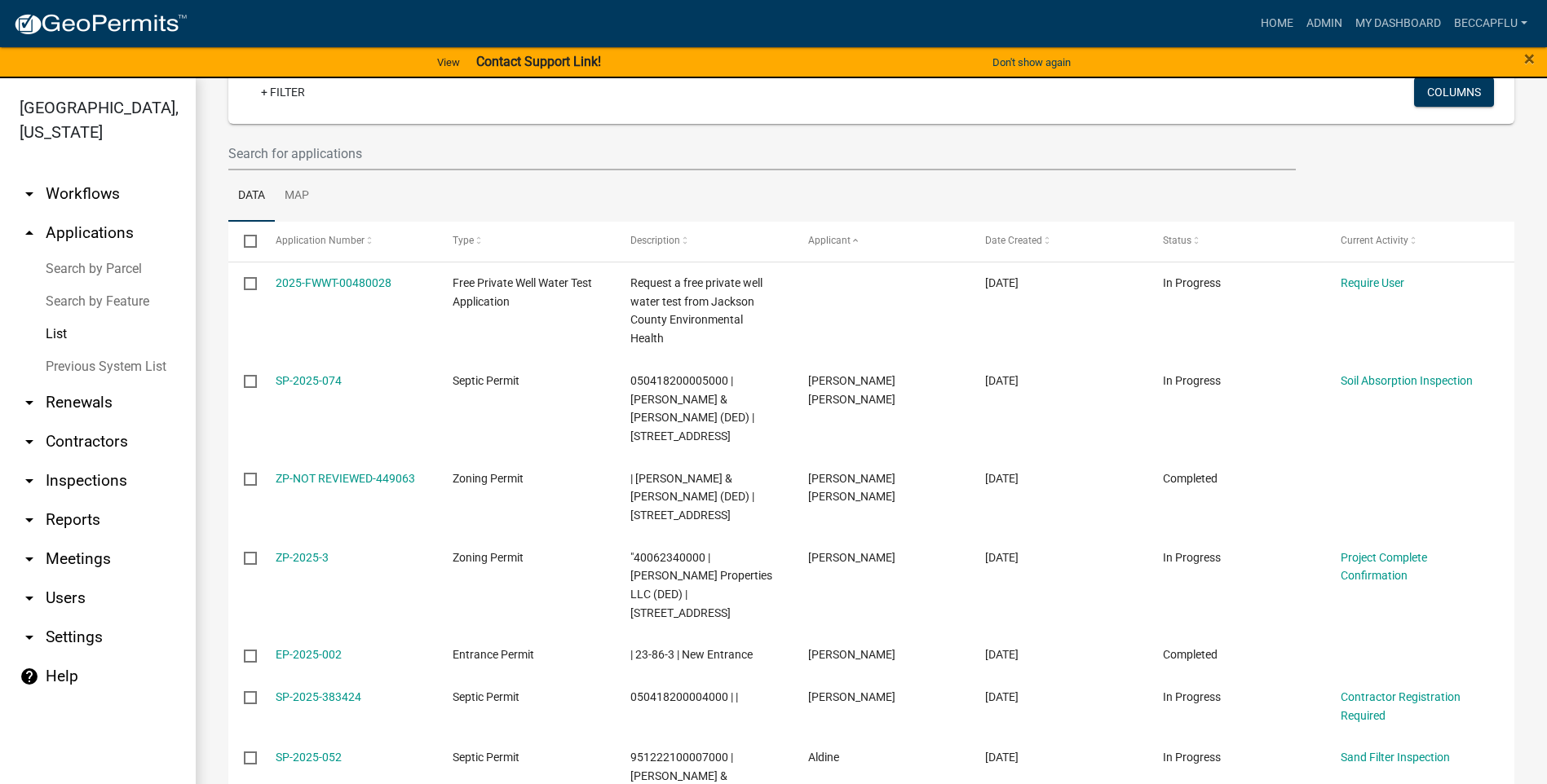
scroll to position [143, 0]
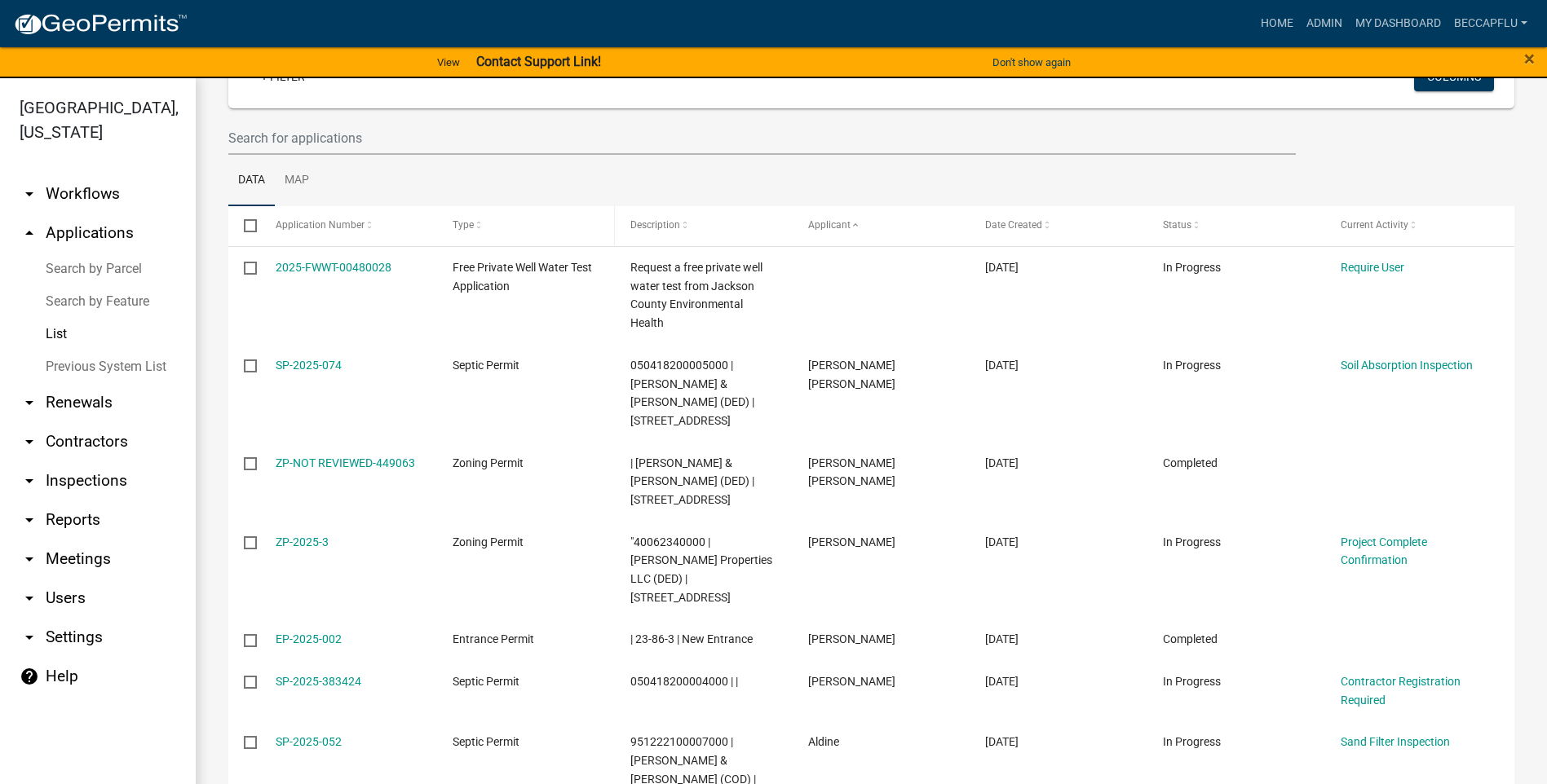
click at [476, 222] on span at bounding box center [479, 226] width 10 height 11
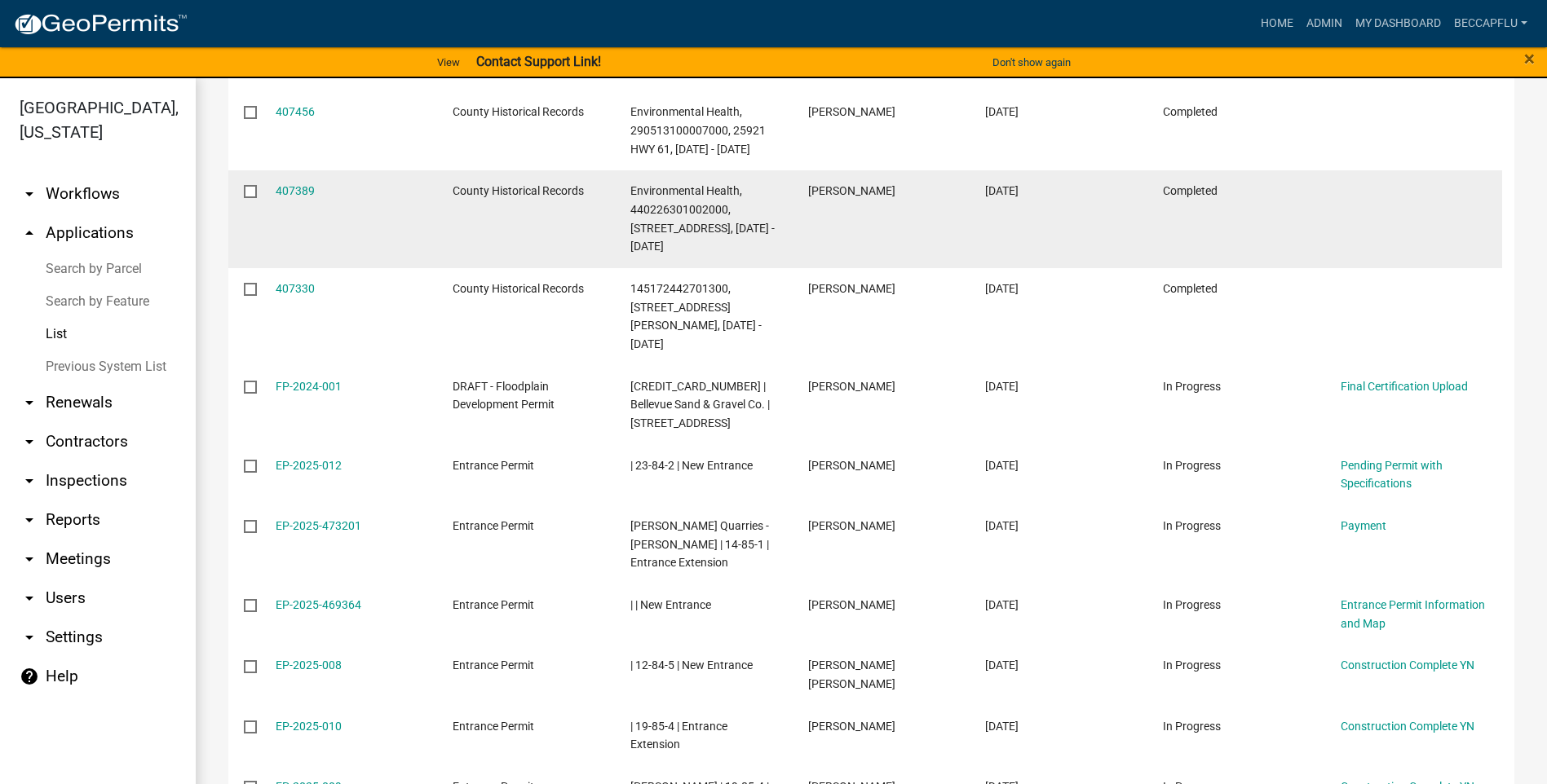
scroll to position [2078, 0]
